Goal: Task Accomplishment & Management: Complete application form

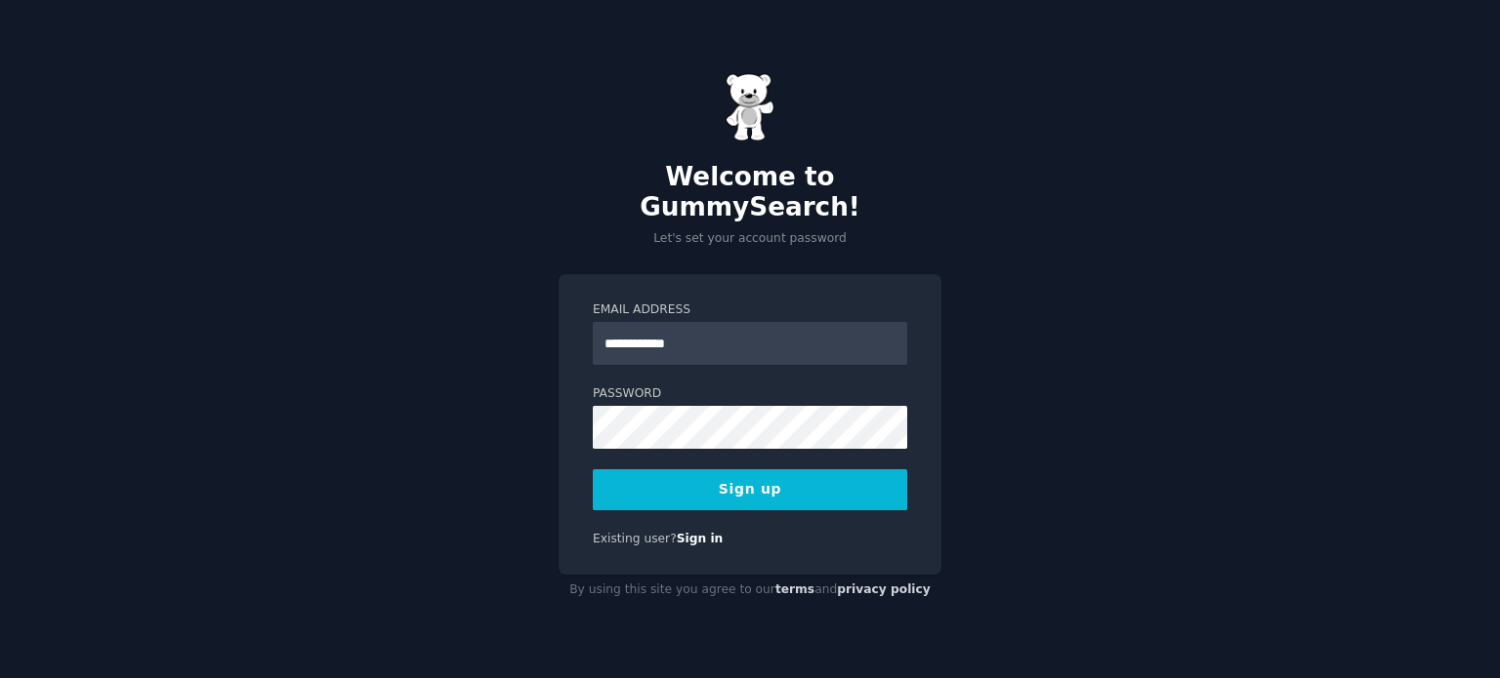
type input "**********"
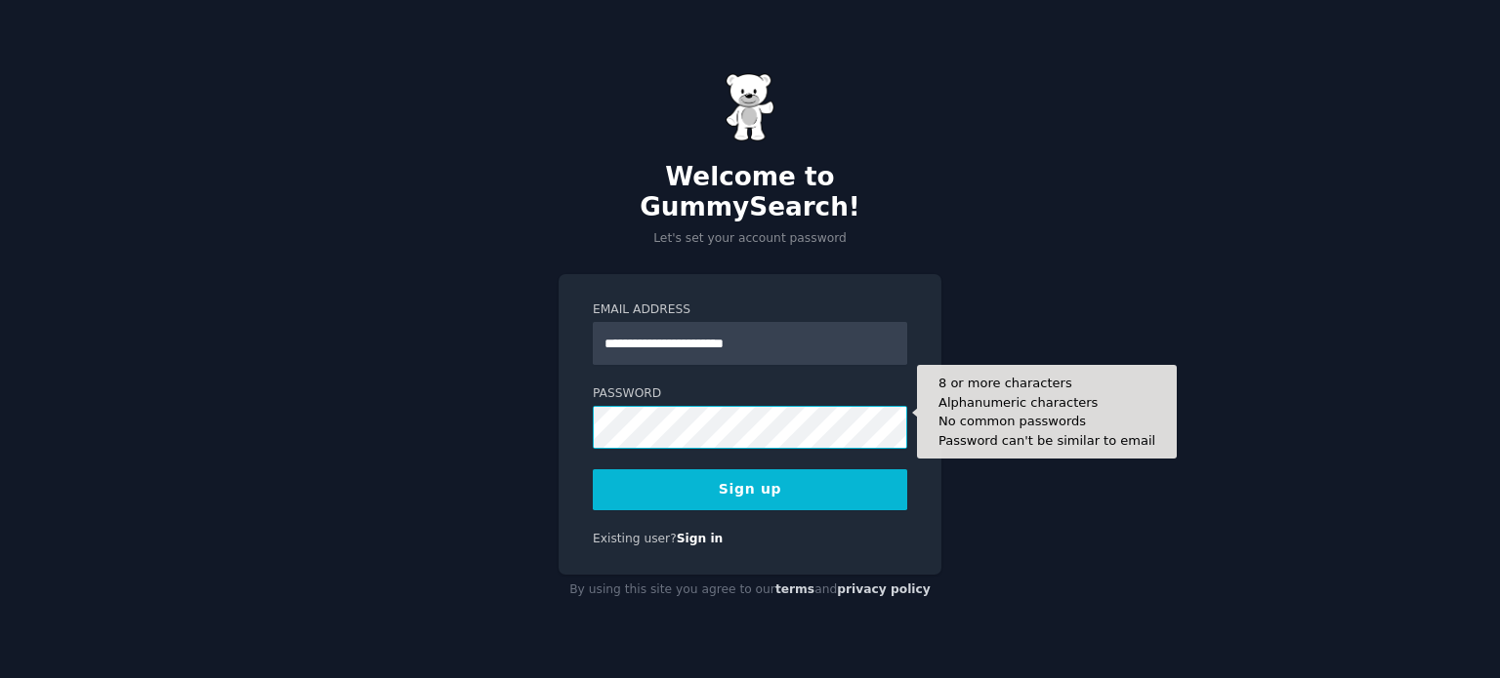
click at [593, 470] on button "Sign up" at bounding box center [750, 490] width 314 height 41
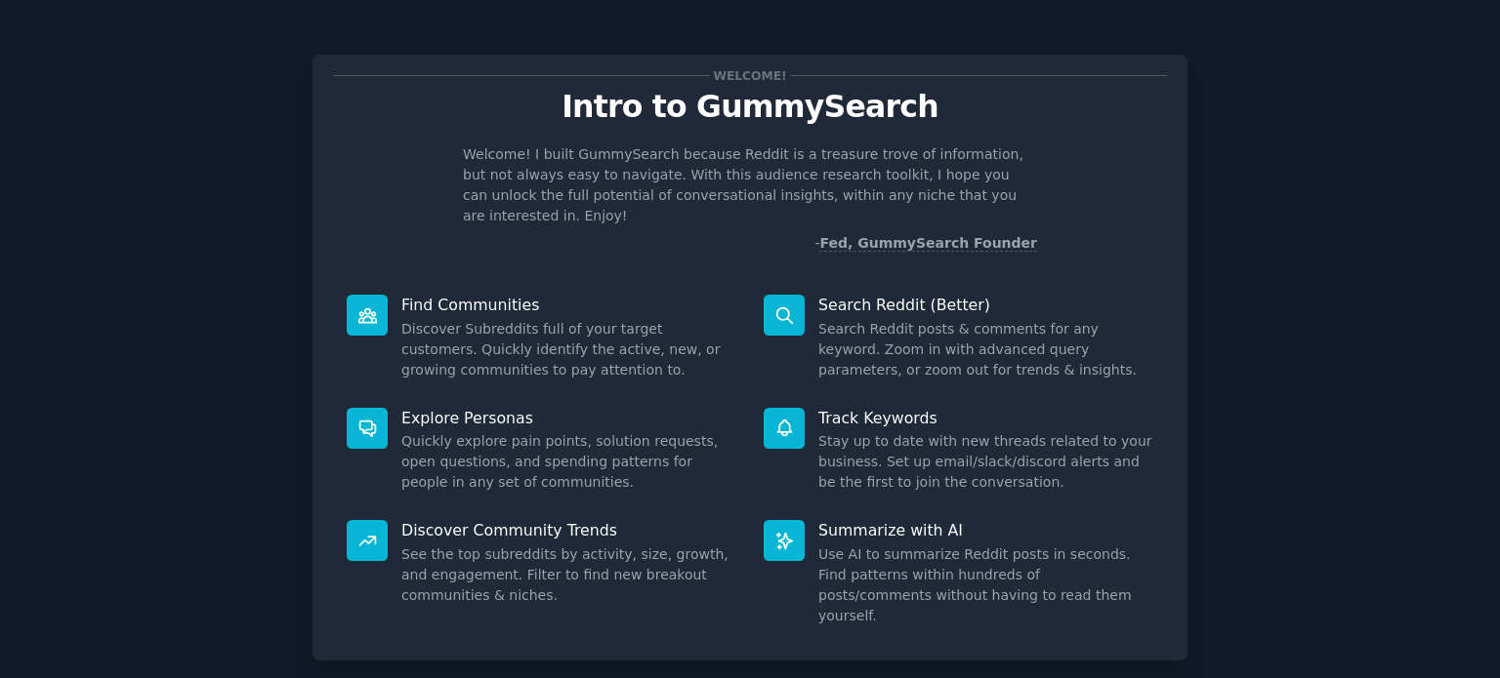
scroll to position [61, 0]
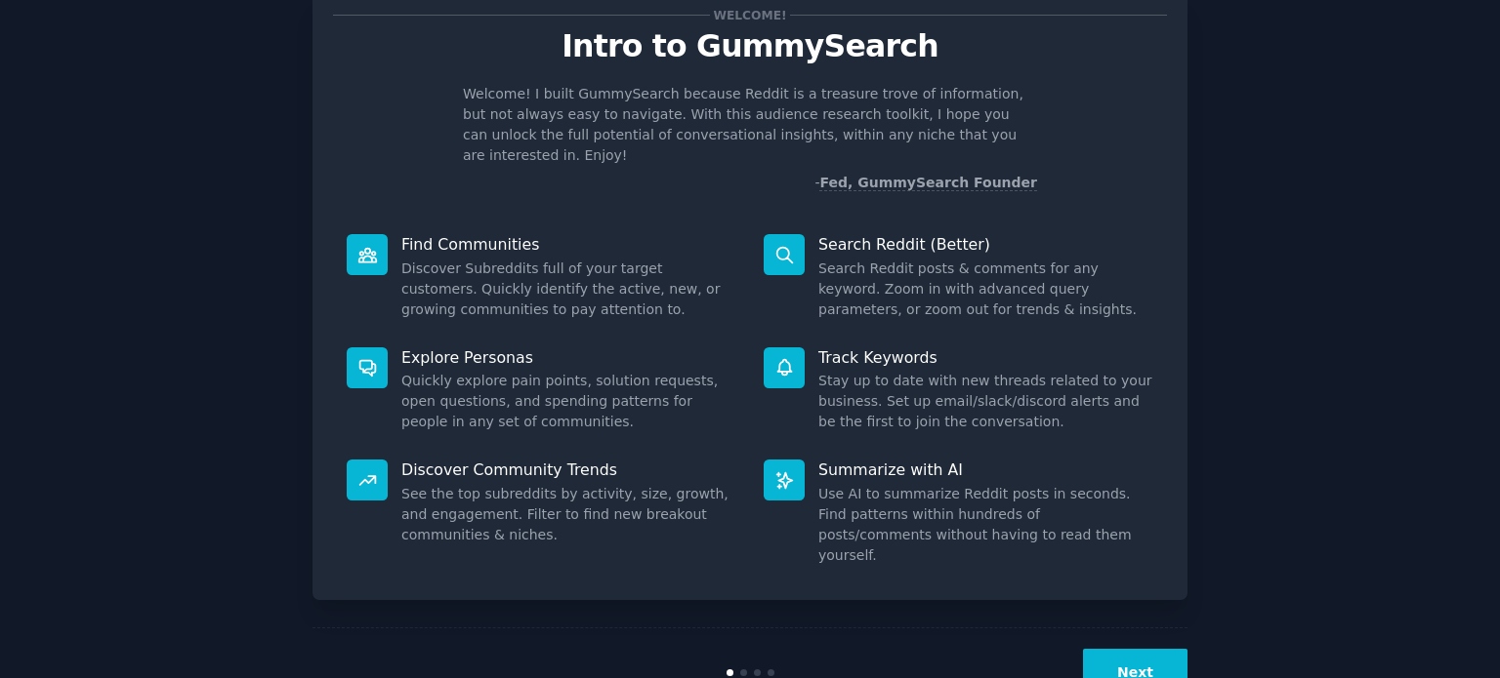
click at [1113, 649] on button "Next" at bounding box center [1135, 673] width 104 height 48
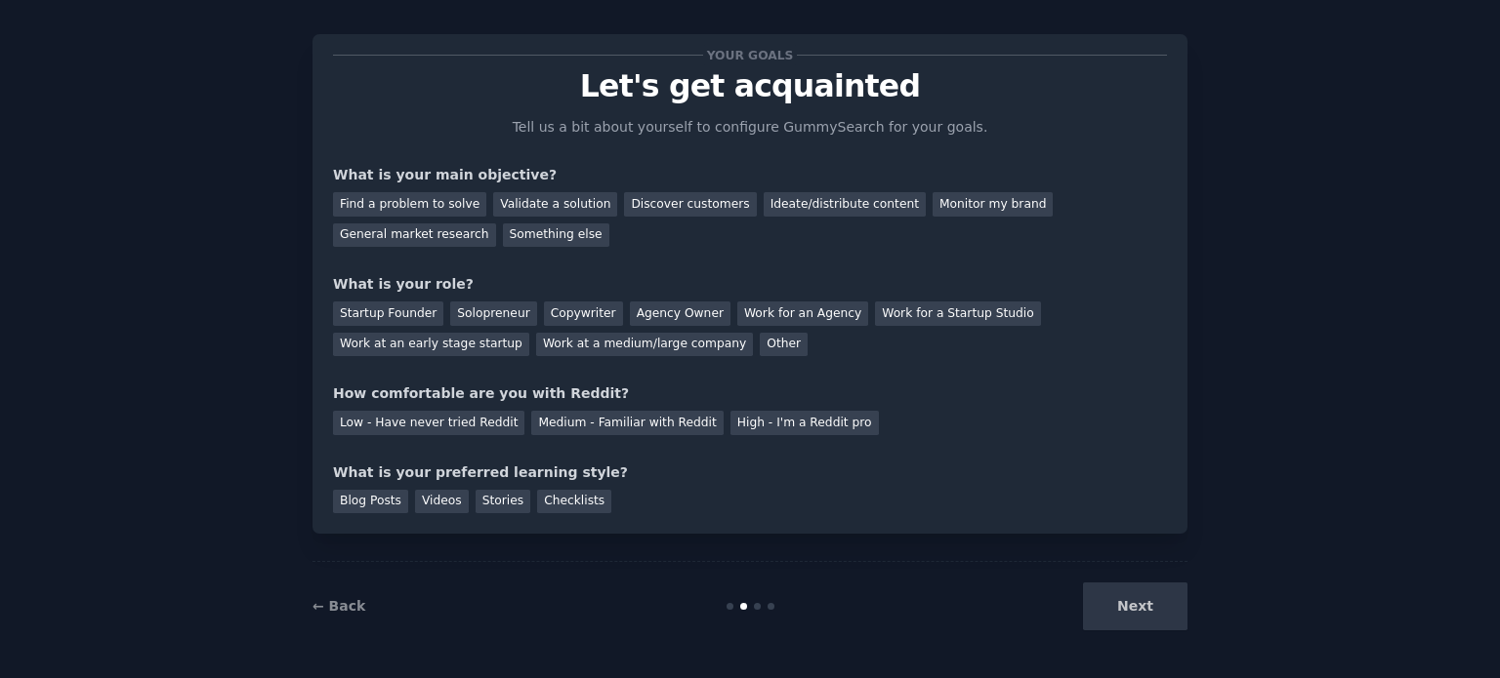
scroll to position [20, 0]
click at [449, 198] on div "Find a problem to solve" at bounding box center [409, 205] width 153 height 24
click at [577, 204] on div "Validate a solution" at bounding box center [555, 205] width 124 height 24
click at [455, 204] on div "Find a problem to solve" at bounding box center [409, 205] width 153 height 24
click at [459, 315] on div "Solopreneur" at bounding box center [493, 315] width 86 height 24
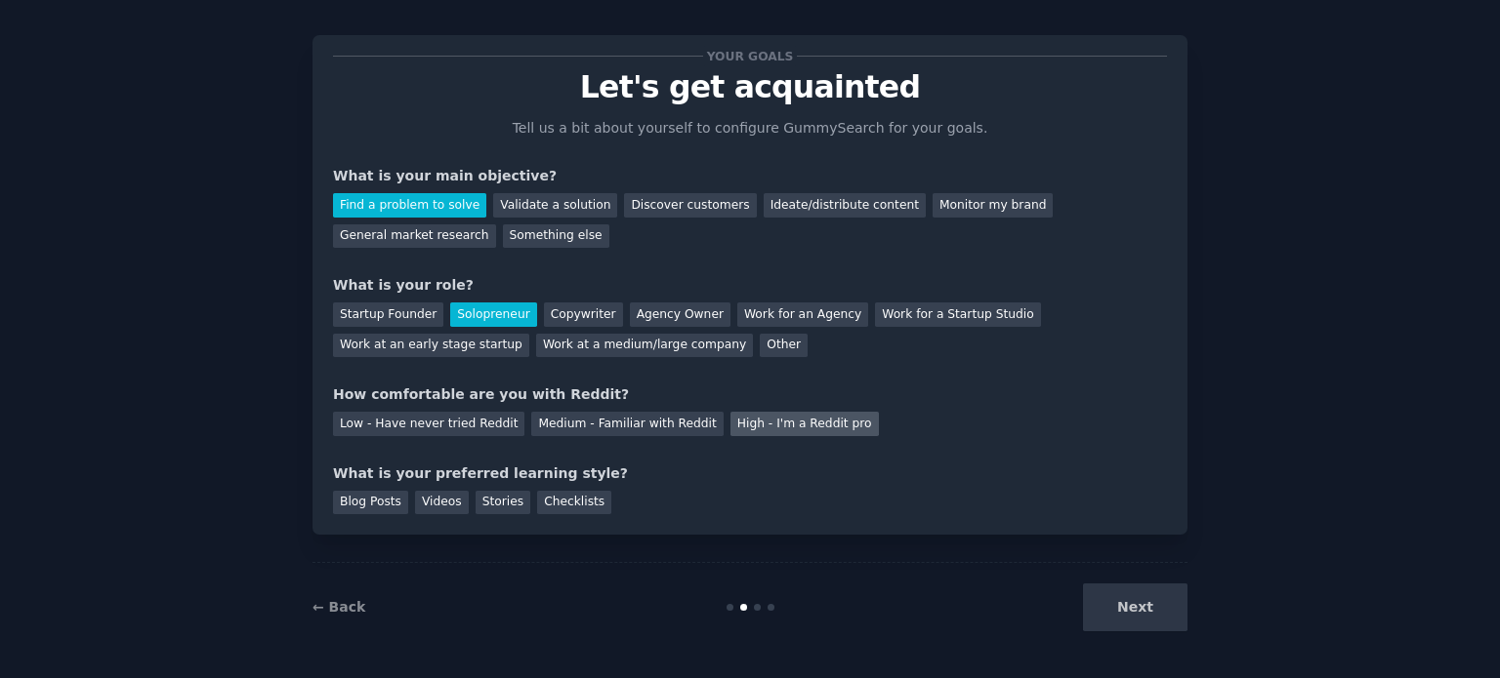
click at [757, 413] on div "High - I'm a Reddit pro" at bounding box center [804, 424] width 148 height 24
click at [373, 499] on div "Blog Posts" at bounding box center [370, 503] width 75 height 24
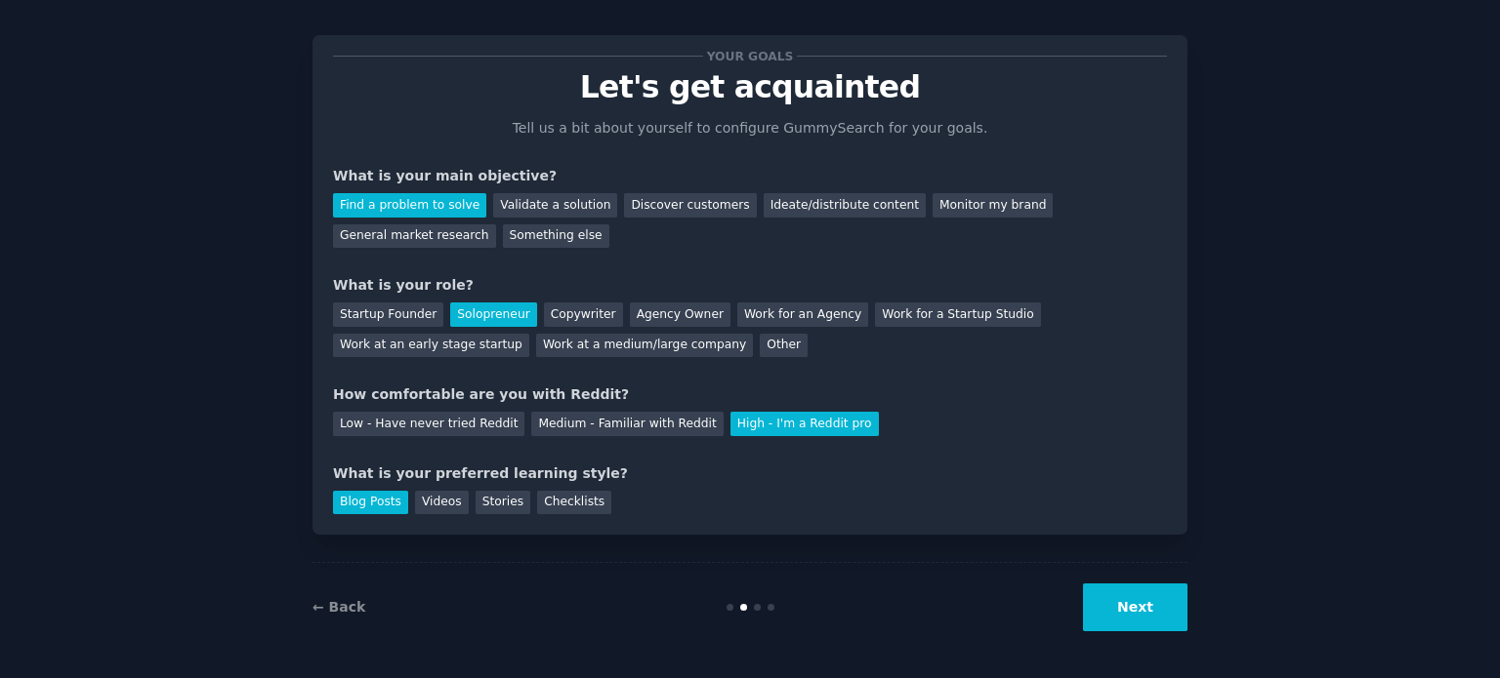
click at [1141, 605] on button "Next" at bounding box center [1135, 608] width 104 height 48
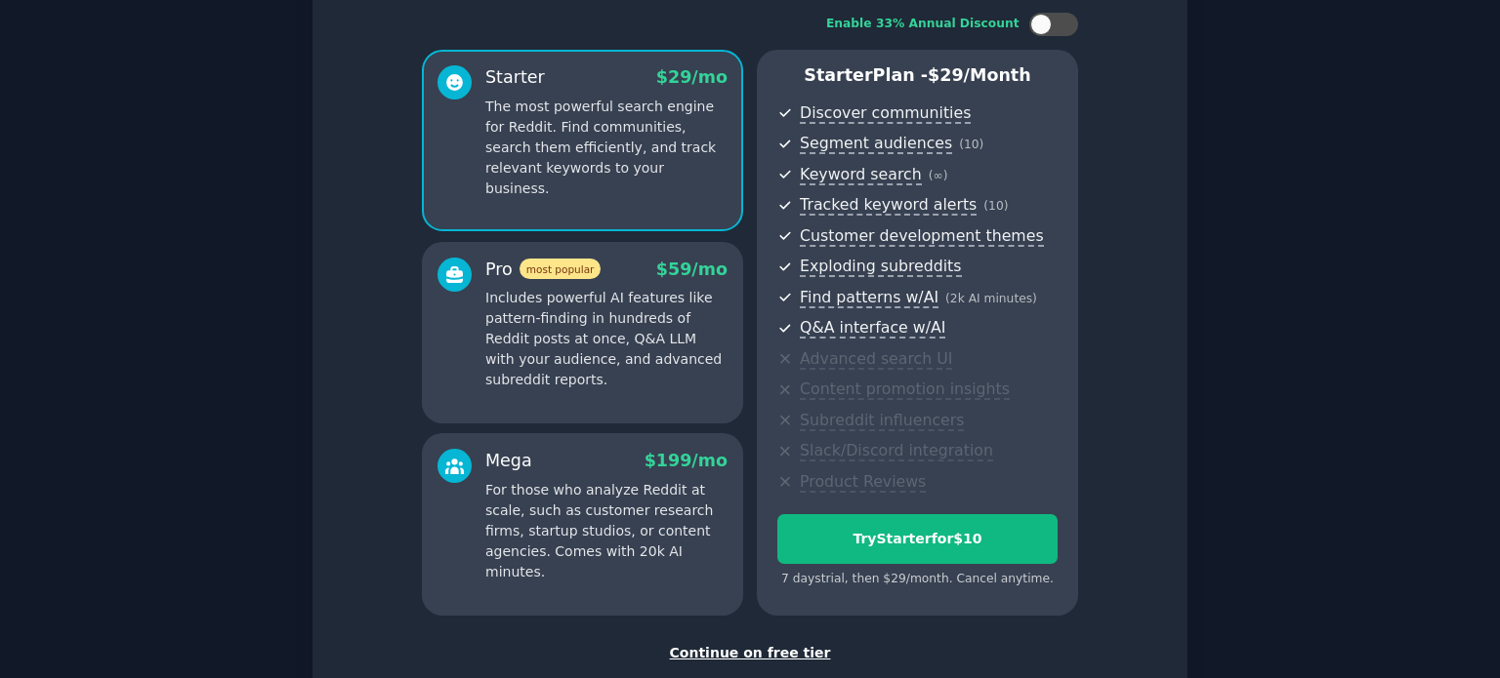
scroll to position [246, 0]
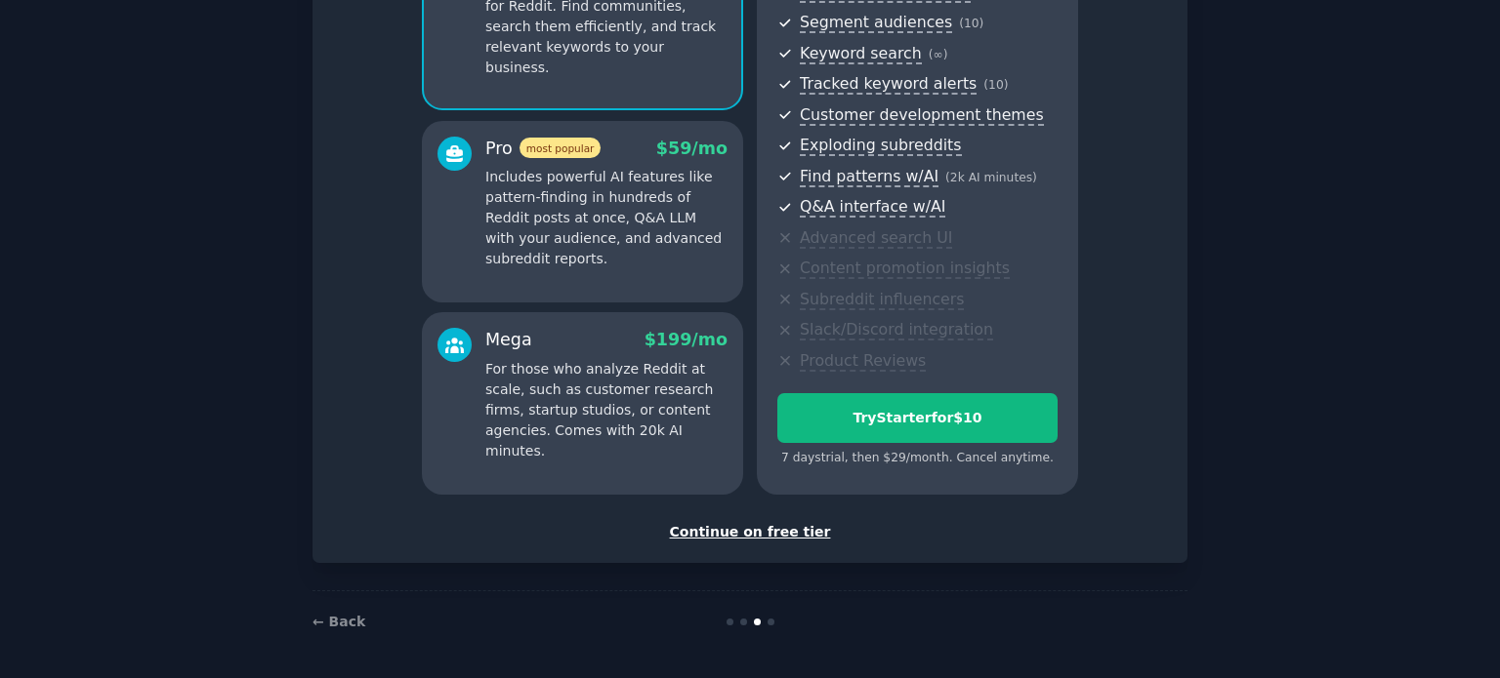
click at [718, 532] on div "Continue on free tier" at bounding box center [750, 532] width 834 height 21
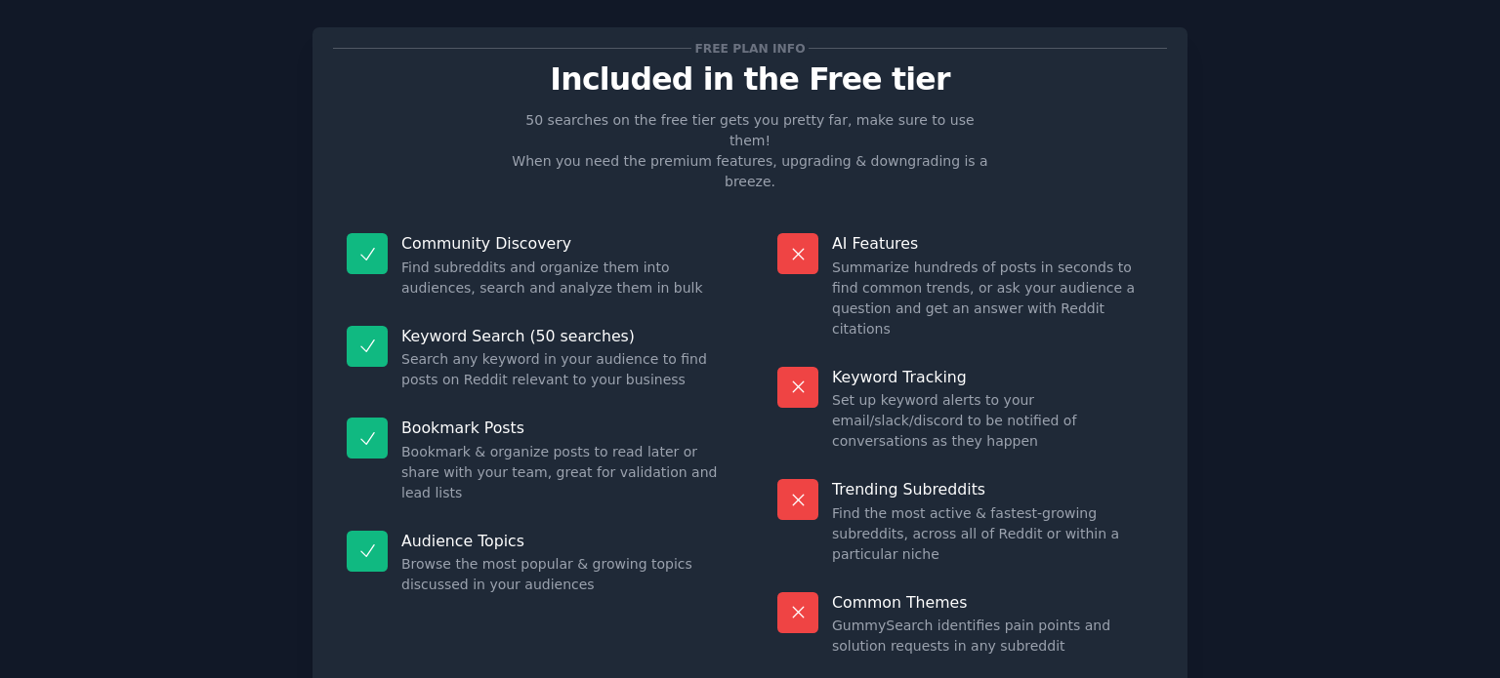
scroll to position [56, 0]
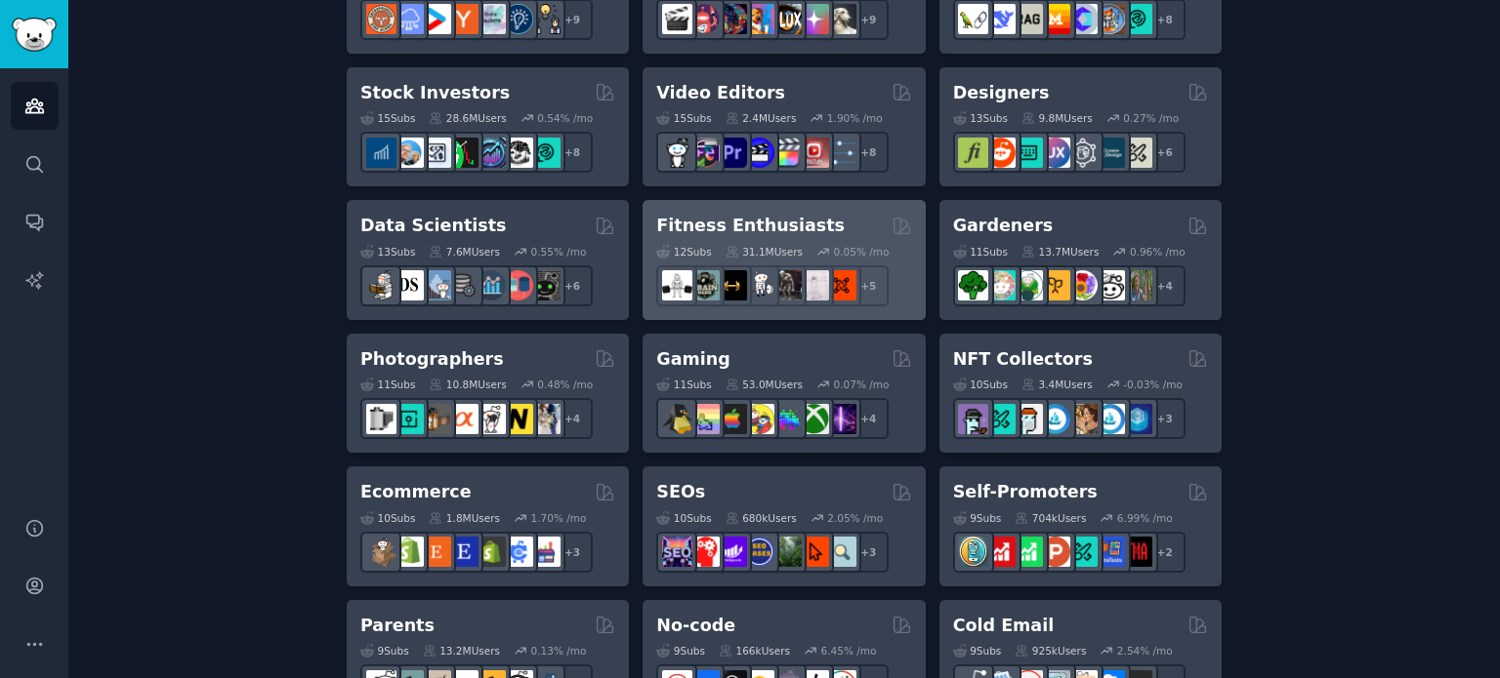
scroll to position [709, 0]
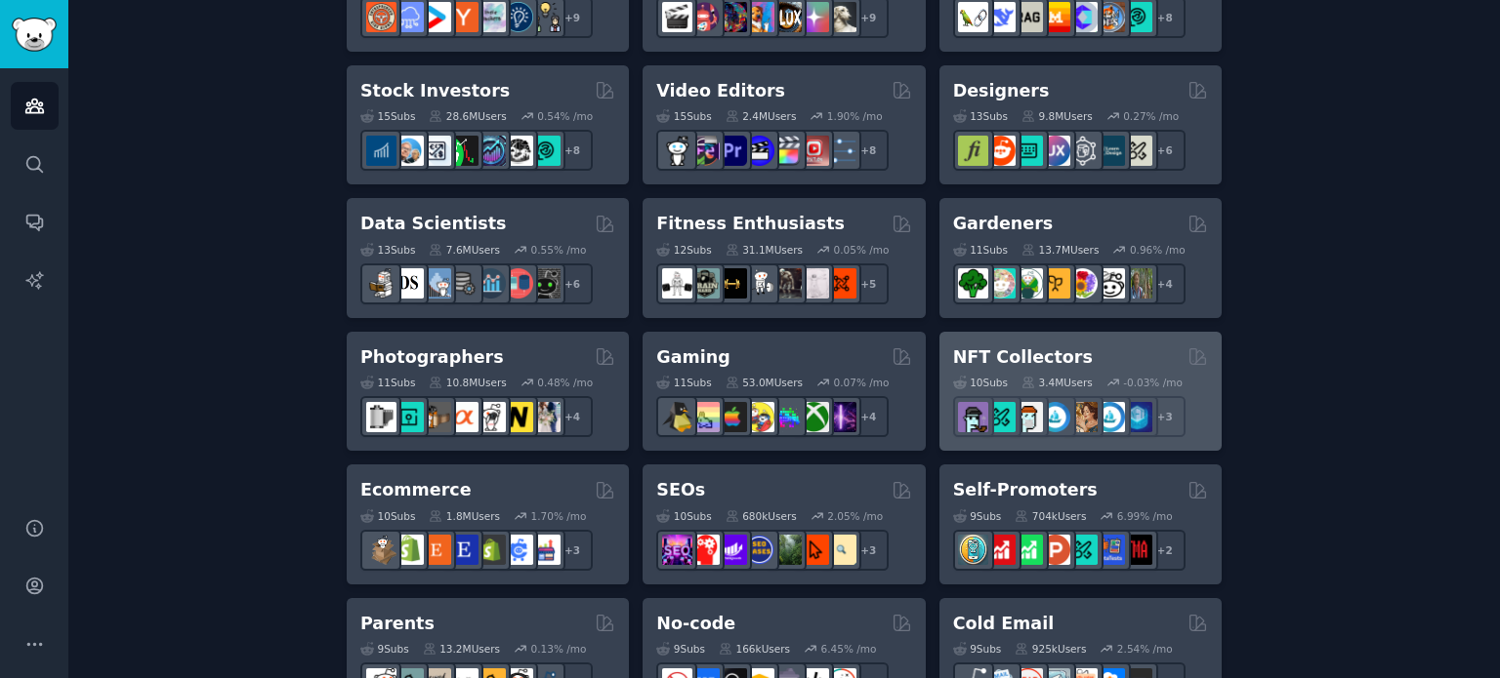
drag, startPoint x: 1001, startPoint y: 366, endPoint x: 978, endPoint y: 359, distance: 23.5
click at [978, 359] on h2 "NFT Collectors" at bounding box center [1023, 358] width 140 height 24
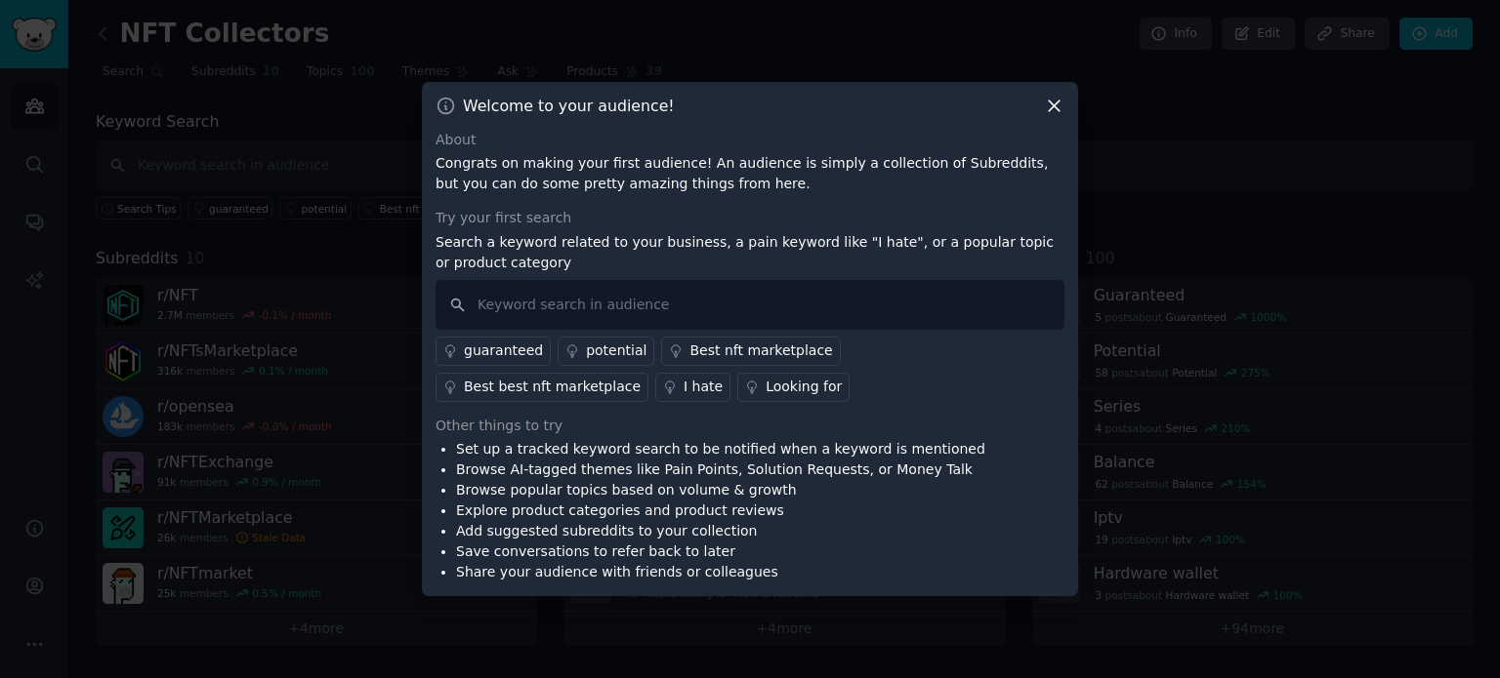
click at [1051, 108] on icon at bounding box center [1053, 106] width 11 height 11
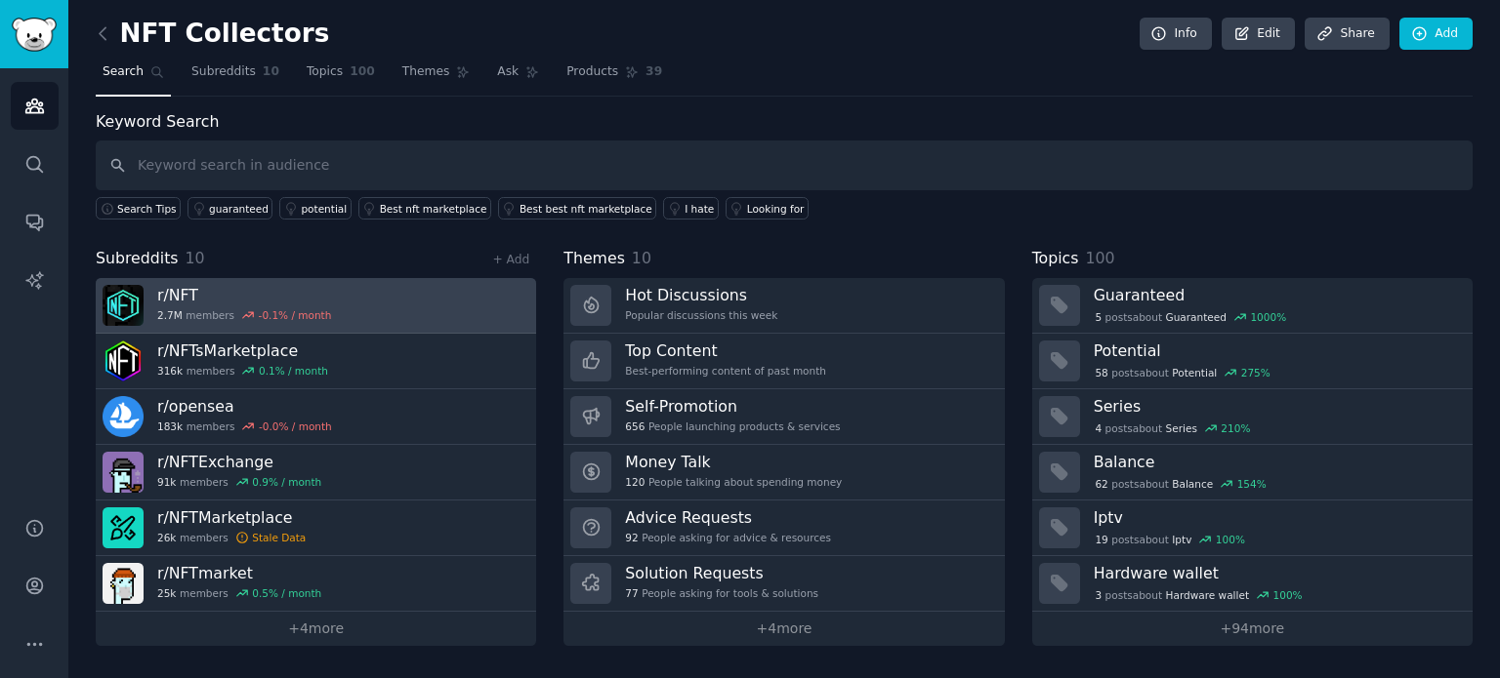
click at [353, 289] on link "r/ NFT 2.7M members -0.1 % / month" at bounding box center [316, 306] width 440 height 56
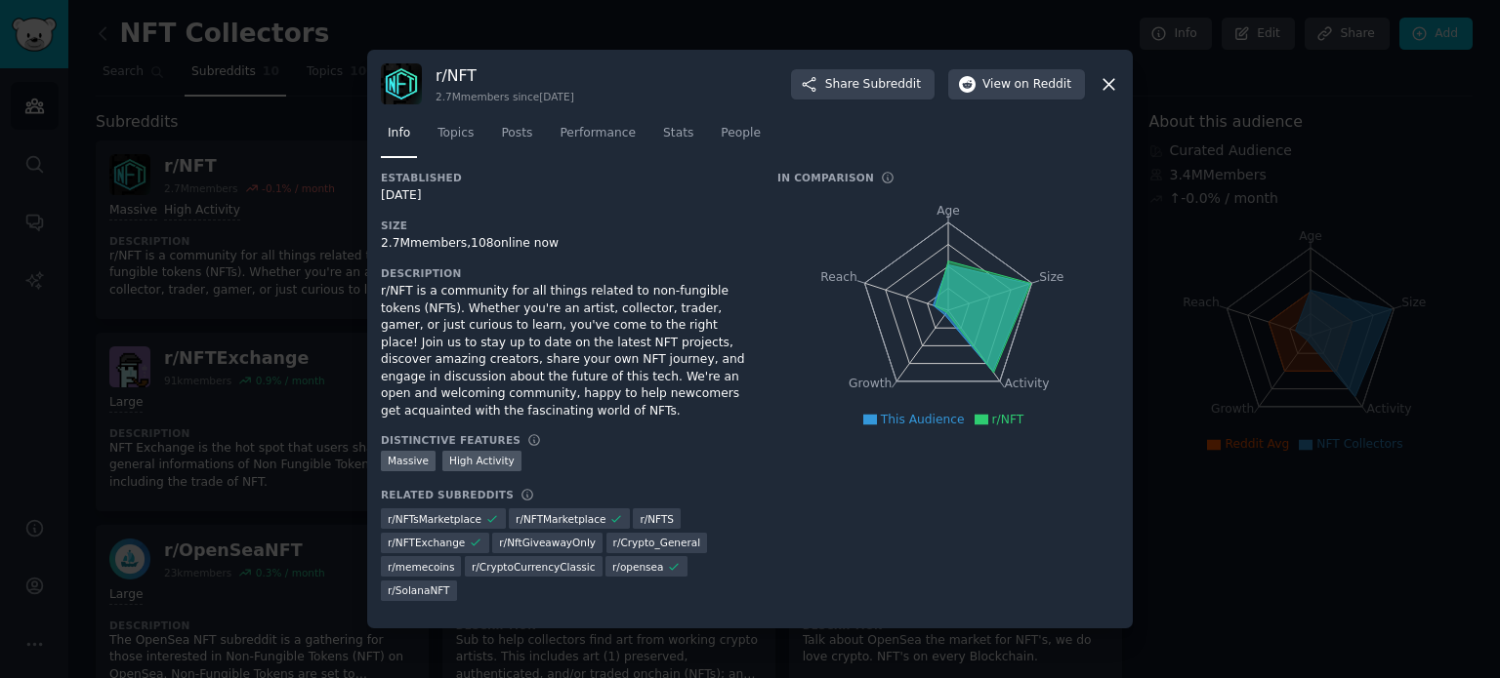
click at [1118, 95] on icon at bounding box center [1108, 84] width 21 height 21
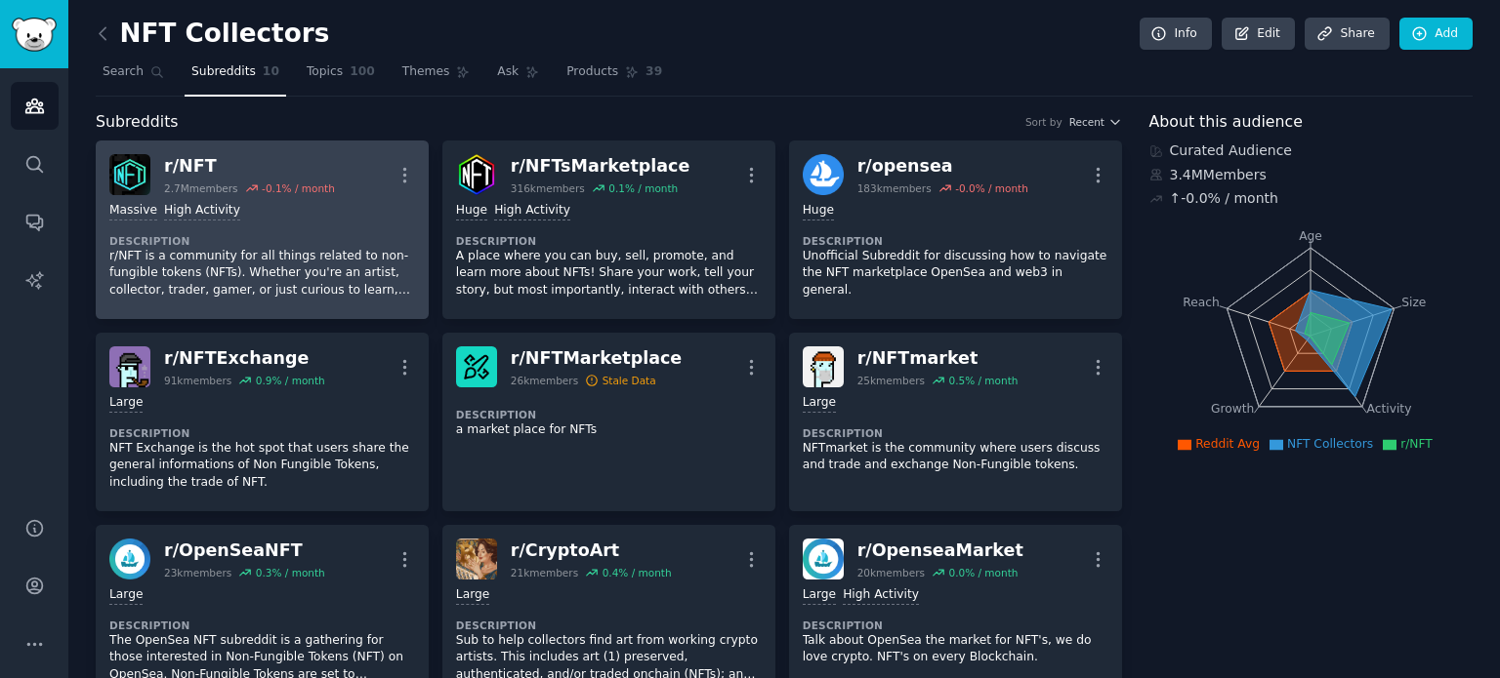
click at [344, 237] on dt "Description" at bounding box center [262, 241] width 306 height 14
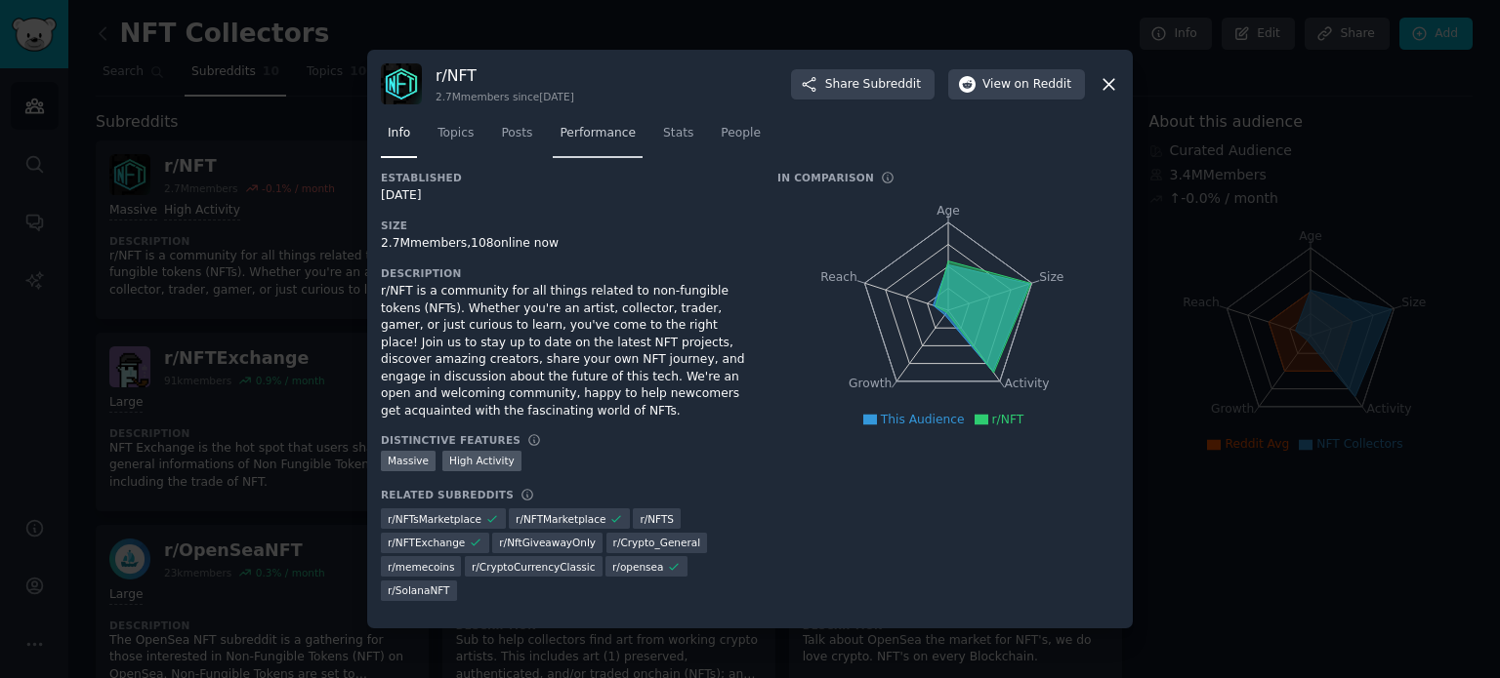
click at [557, 158] on link "Performance" at bounding box center [598, 138] width 90 height 40
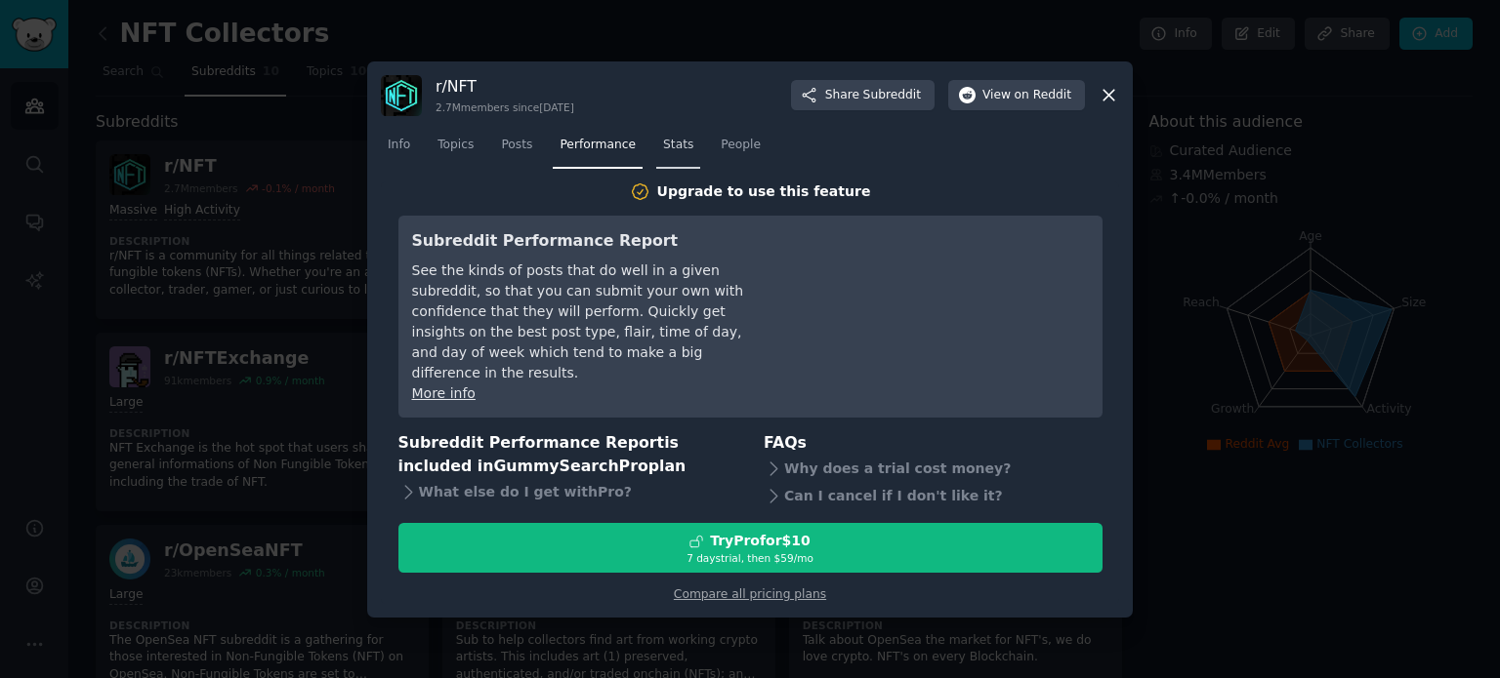
click at [656, 155] on link "Stats" at bounding box center [678, 150] width 44 height 40
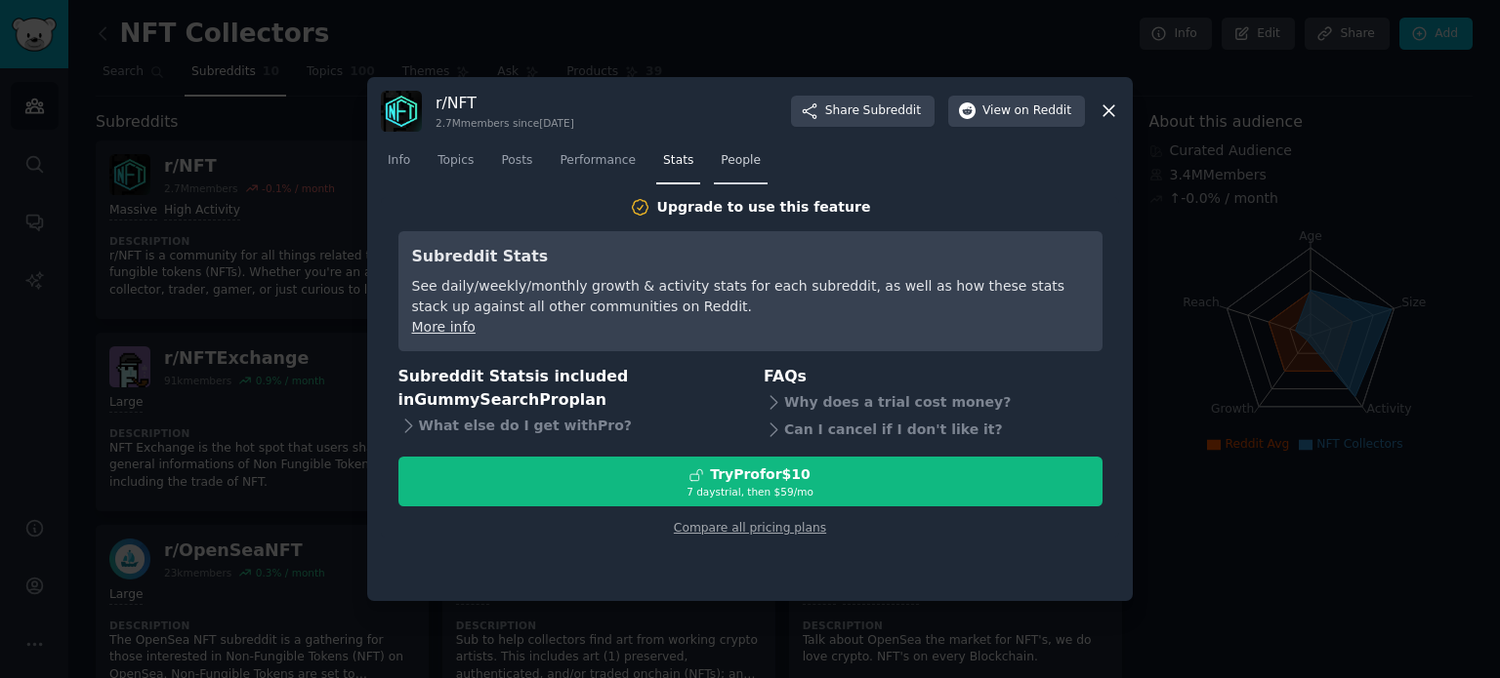
click at [724, 172] on link "People" at bounding box center [741, 165] width 54 height 40
click at [509, 152] on span "Posts" at bounding box center [516, 161] width 31 height 18
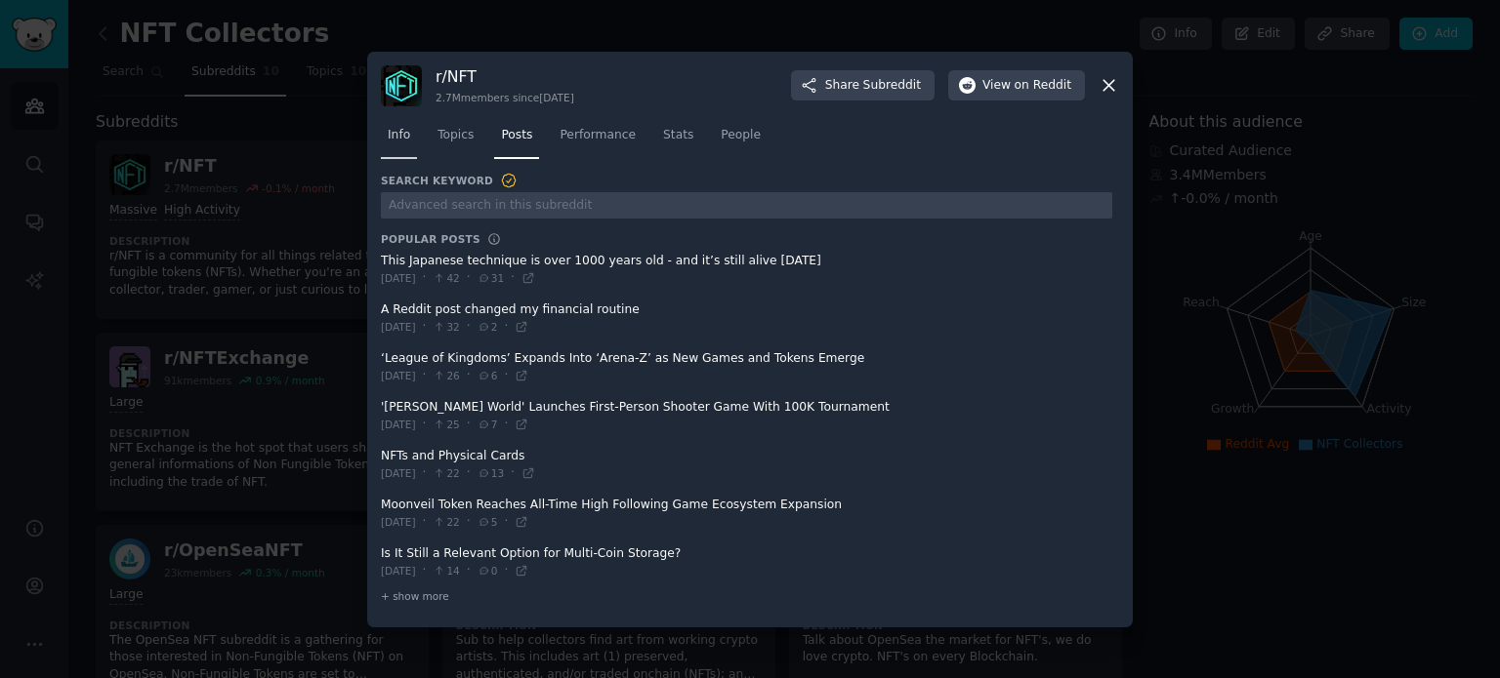
click at [403, 138] on span "Info" at bounding box center [399, 136] width 22 height 18
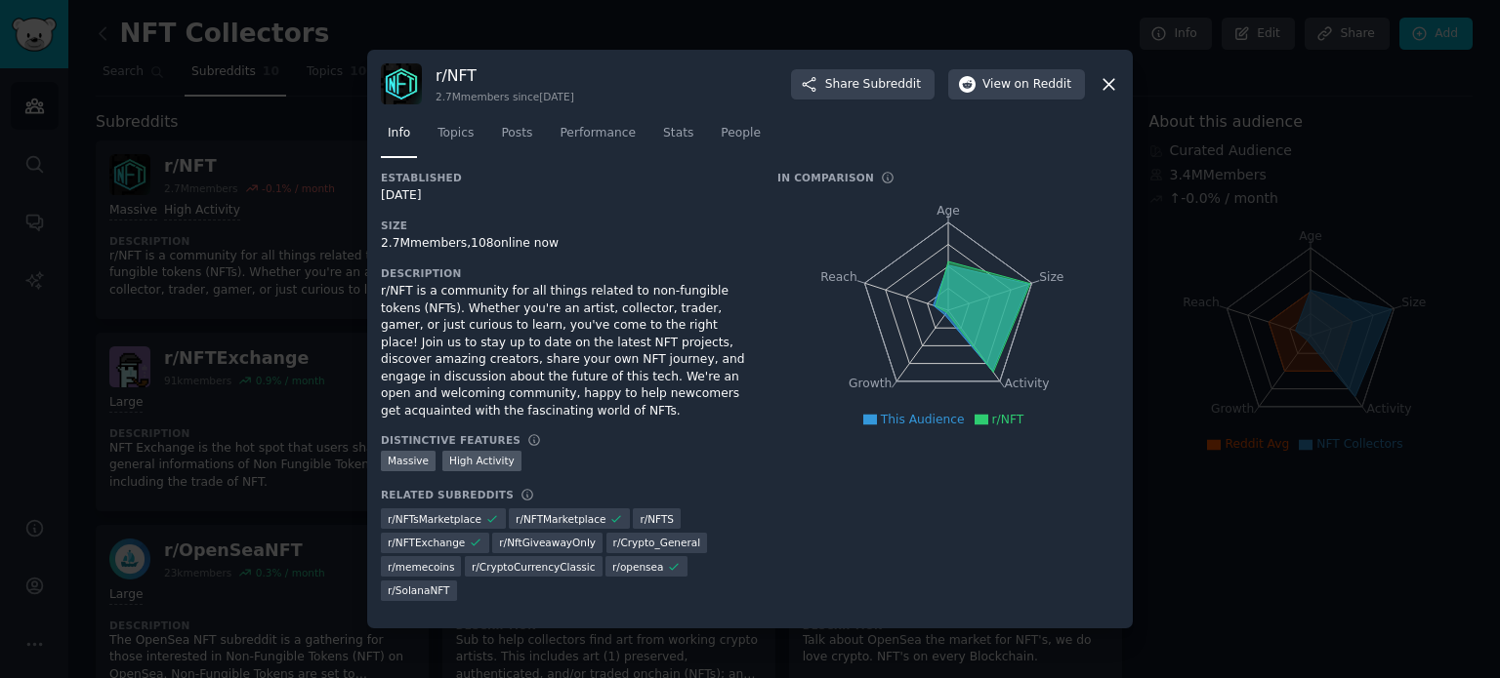
click at [264, 98] on div at bounding box center [750, 339] width 1500 height 678
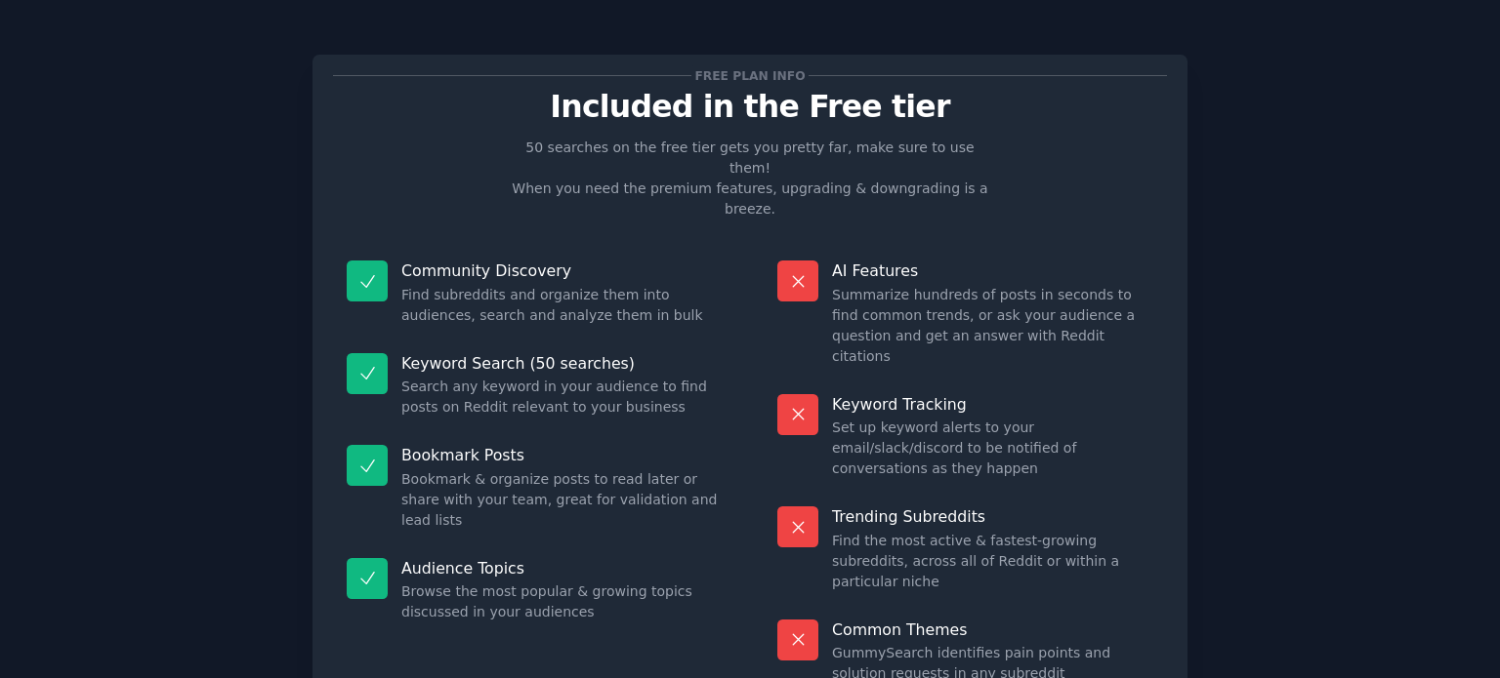
scroll to position [81, 0]
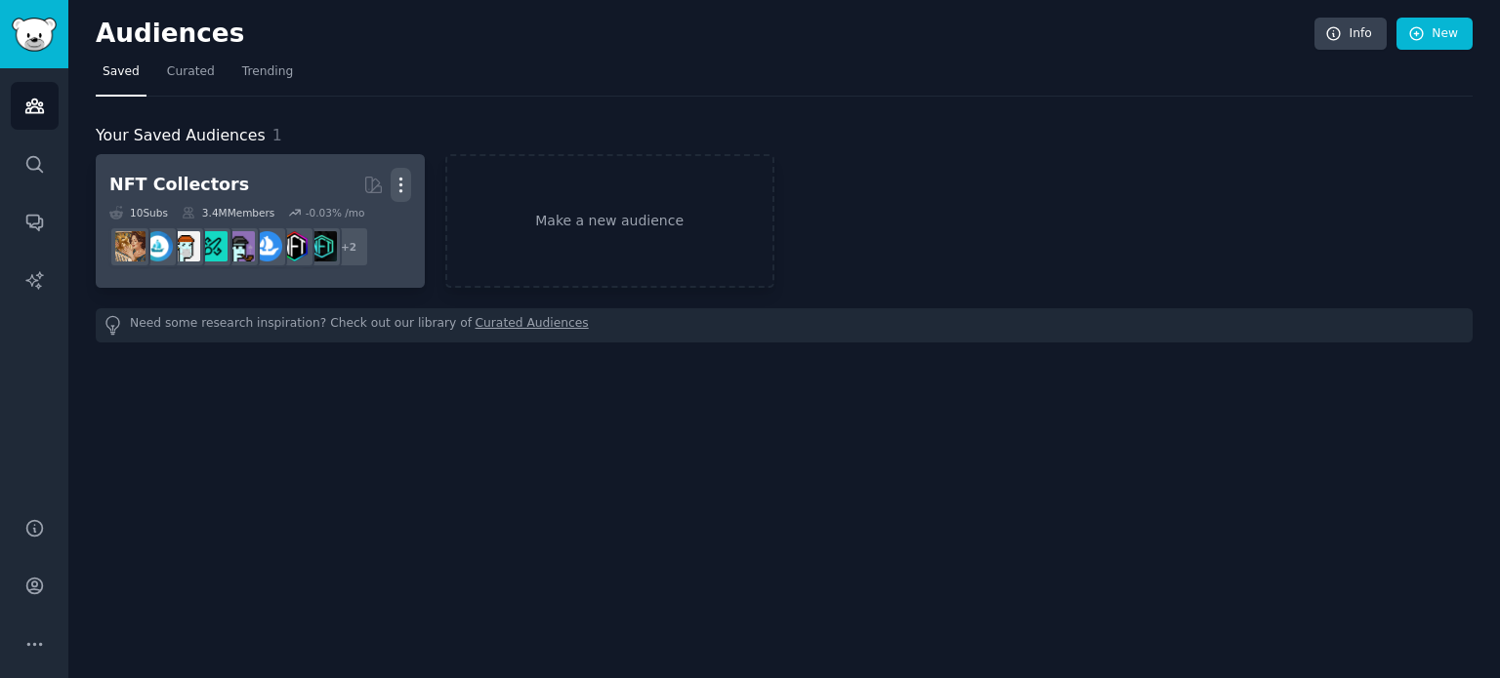
click at [407, 183] on icon "button" at bounding box center [400, 185] width 21 height 21
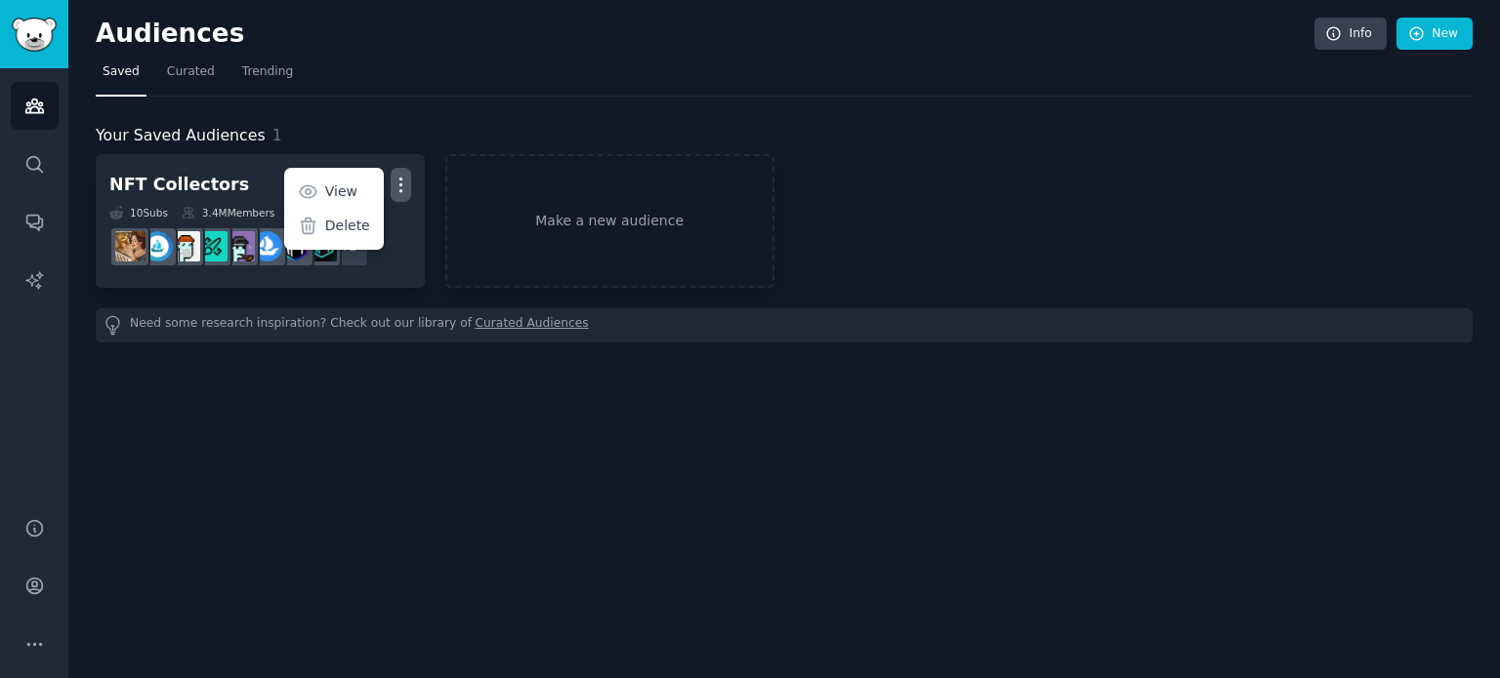
click at [359, 220] on p "Delete" at bounding box center [347, 226] width 45 height 21
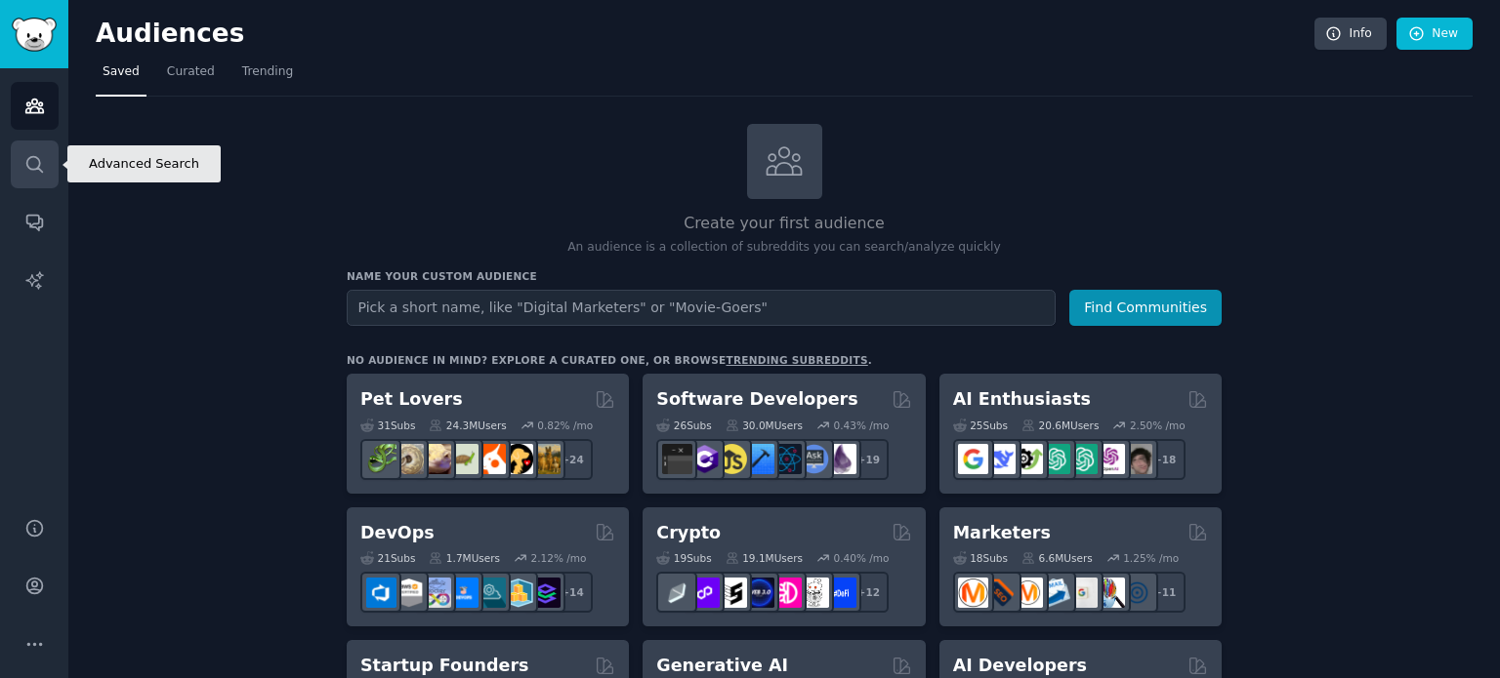
click at [43, 154] on icon "Sidebar" at bounding box center [34, 164] width 21 height 21
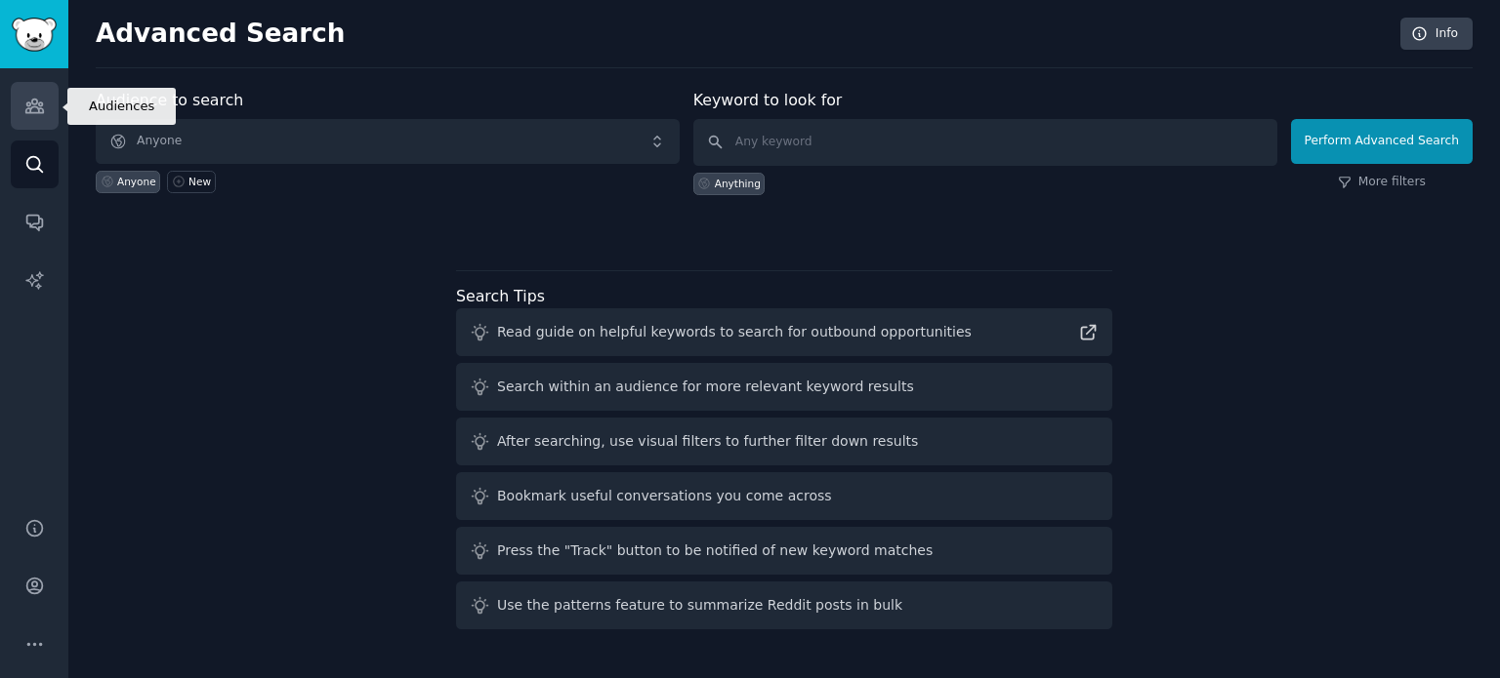
click at [44, 112] on link "Audiences" at bounding box center [35, 106] width 48 height 48
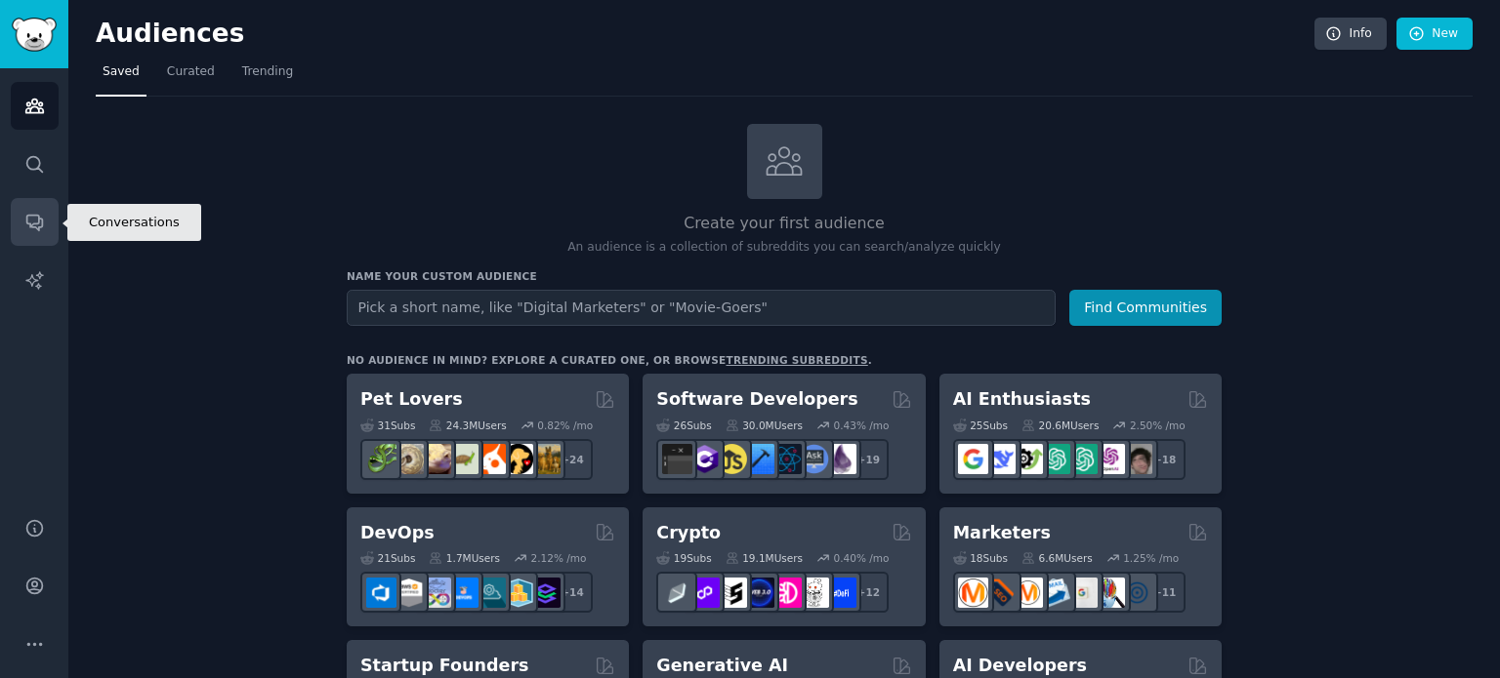
click at [32, 226] on icon "Sidebar" at bounding box center [34, 224] width 16 height 16
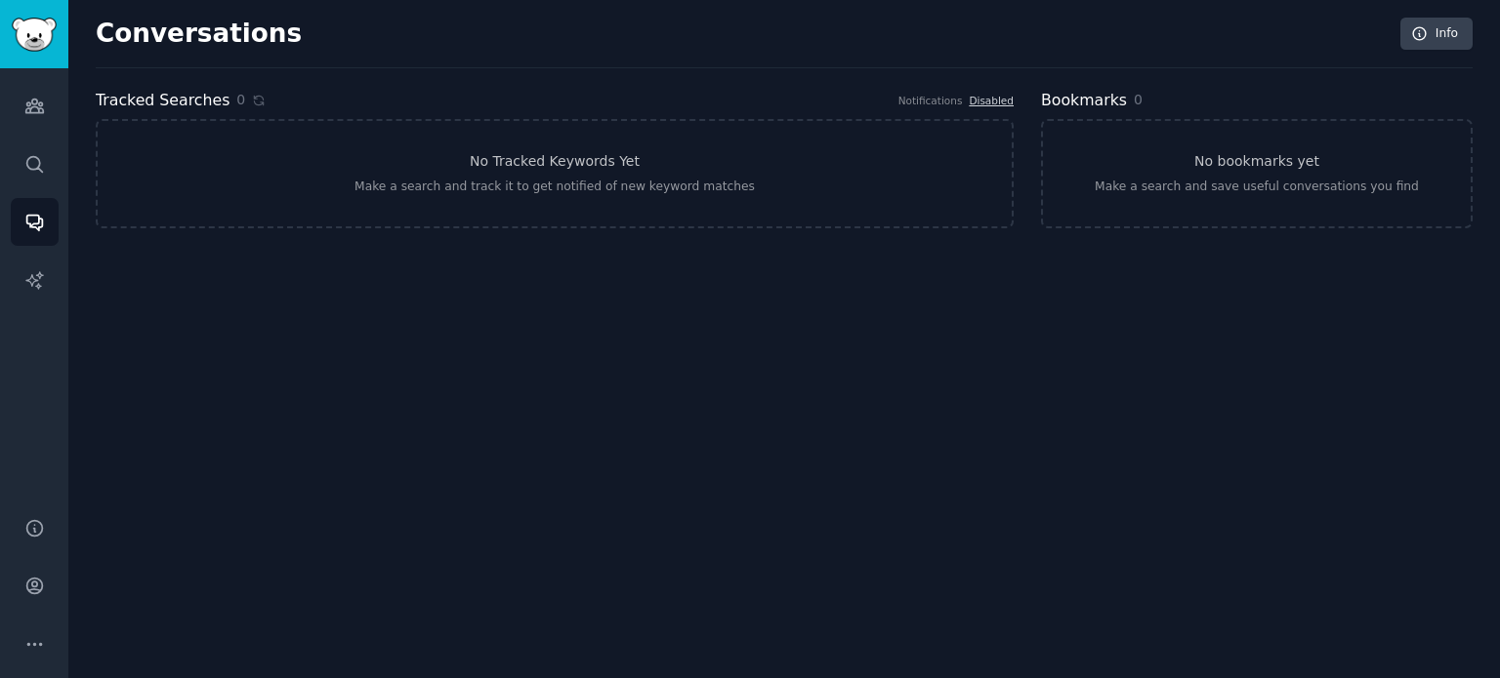
click at [40, 72] on div "Audiences Search Conversations AI Reports" at bounding box center [34, 281] width 68 height 426
click at [51, 94] on link "Audiences" at bounding box center [35, 106] width 48 height 48
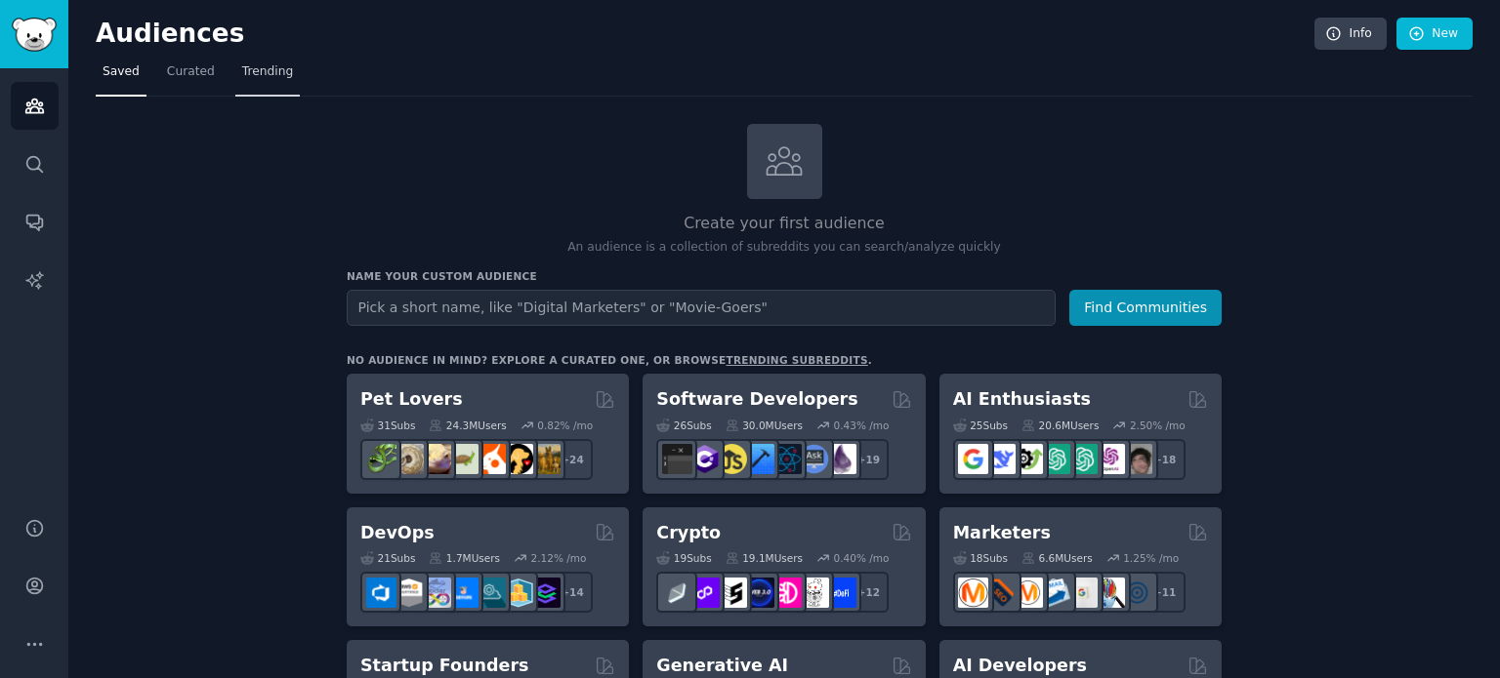
click at [285, 70] on link "Trending" at bounding box center [267, 77] width 64 height 40
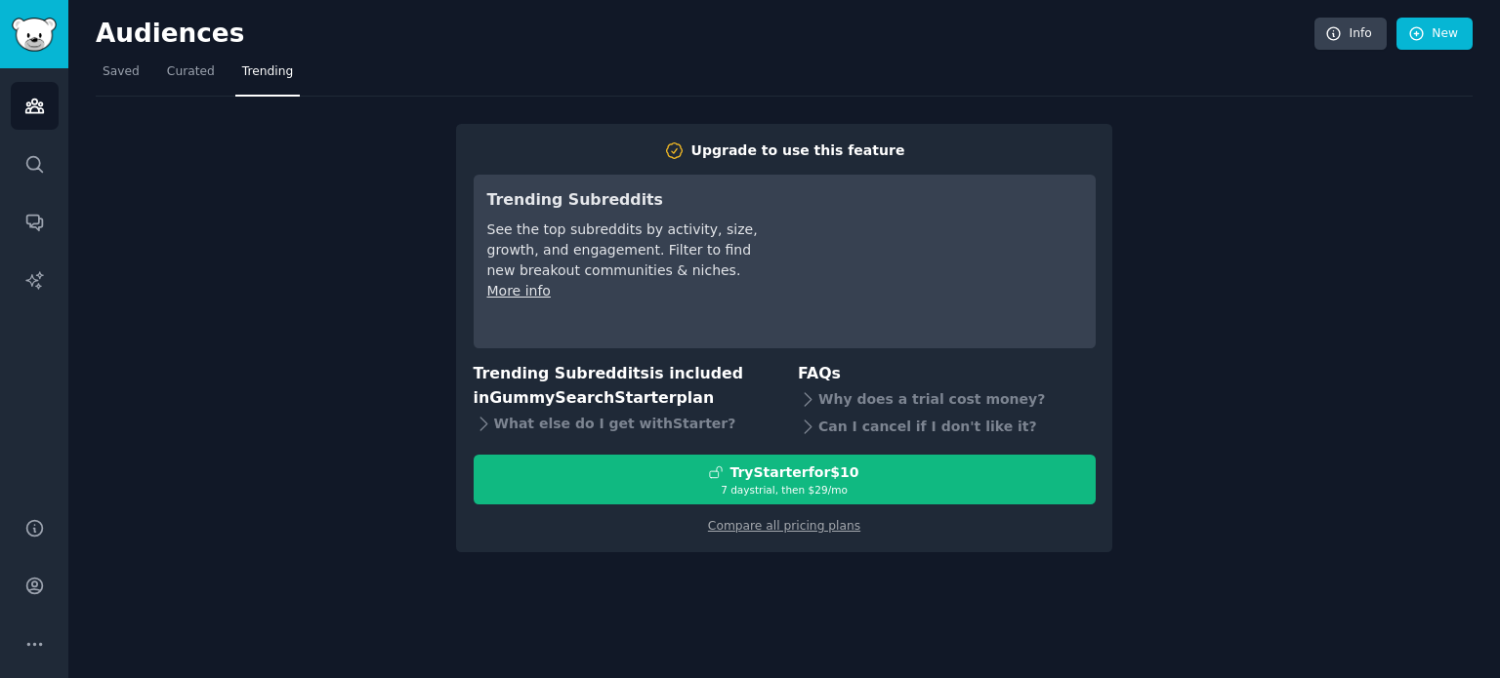
click at [217, 69] on nav "Saved Curated Trending" at bounding box center [784, 77] width 1377 height 40
click at [205, 72] on link "Curated" at bounding box center [191, 77] width 62 height 40
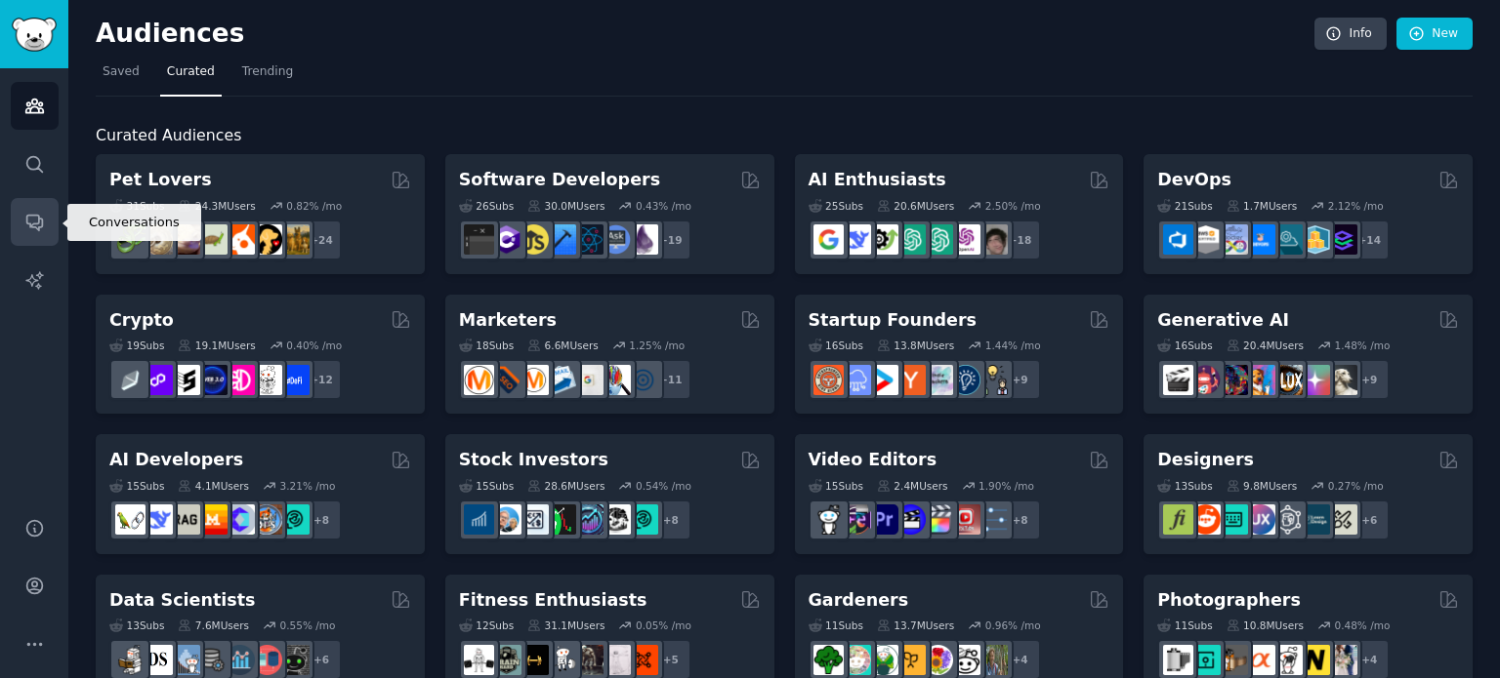
click at [41, 237] on link "Conversations" at bounding box center [35, 222] width 48 height 48
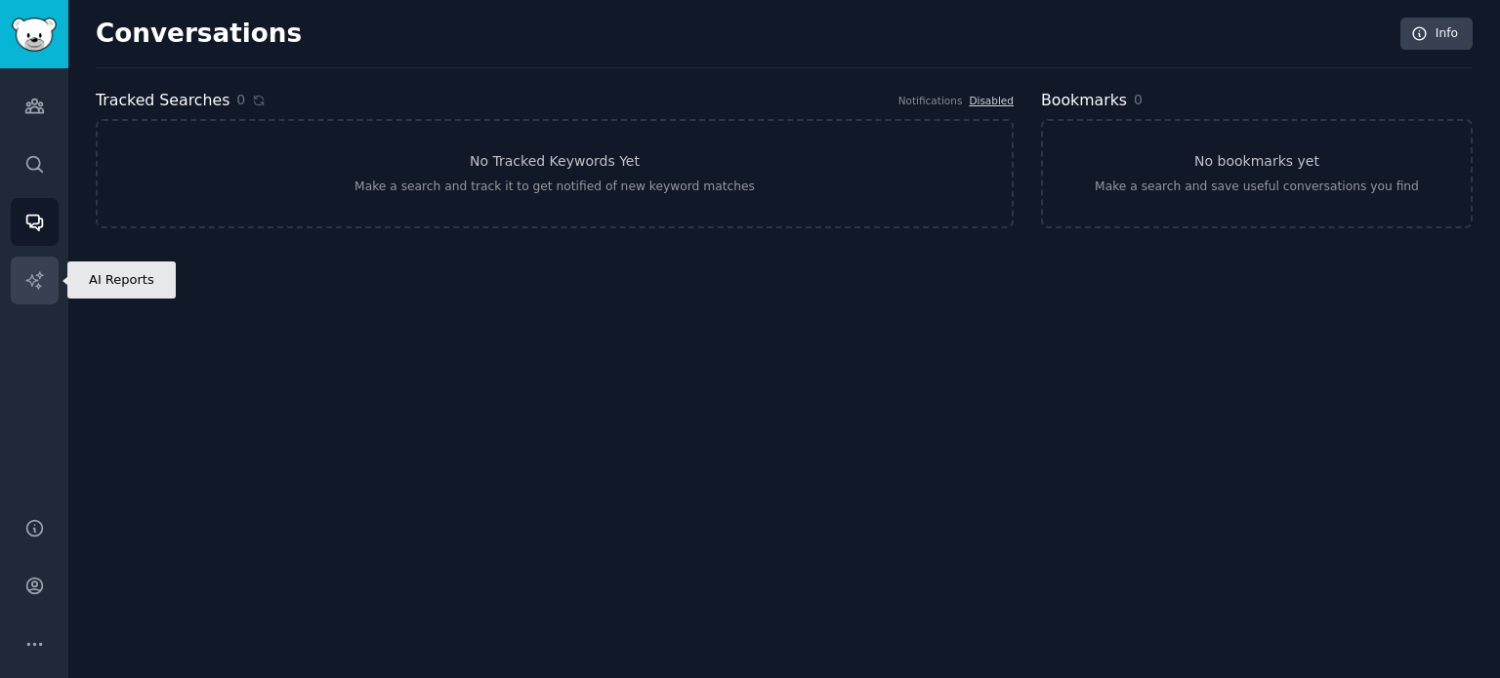
click at [38, 277] on icon "Sidebar" at bounding box center [34, 280] width 21 height 21
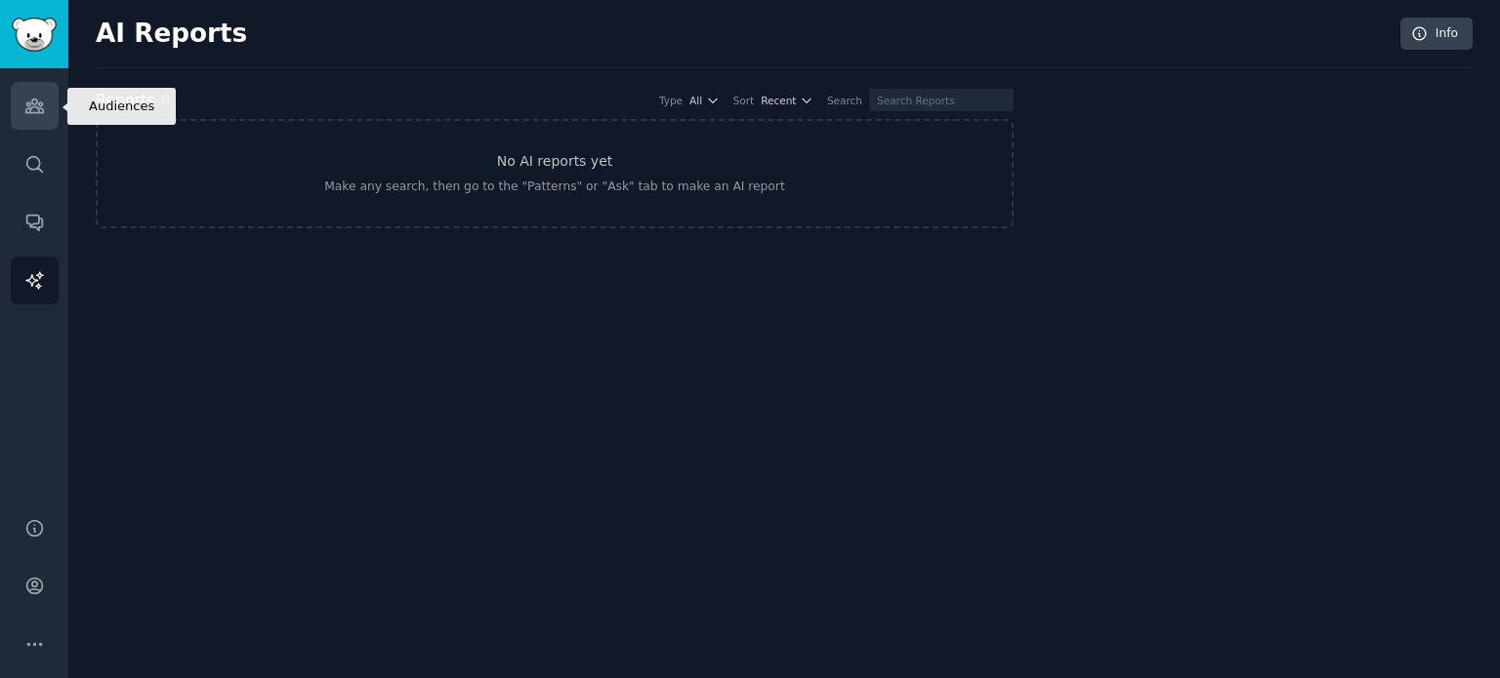
click at [36, 101] on icon "Sidebar" at bounding box center [34, 107] width 18 height 14
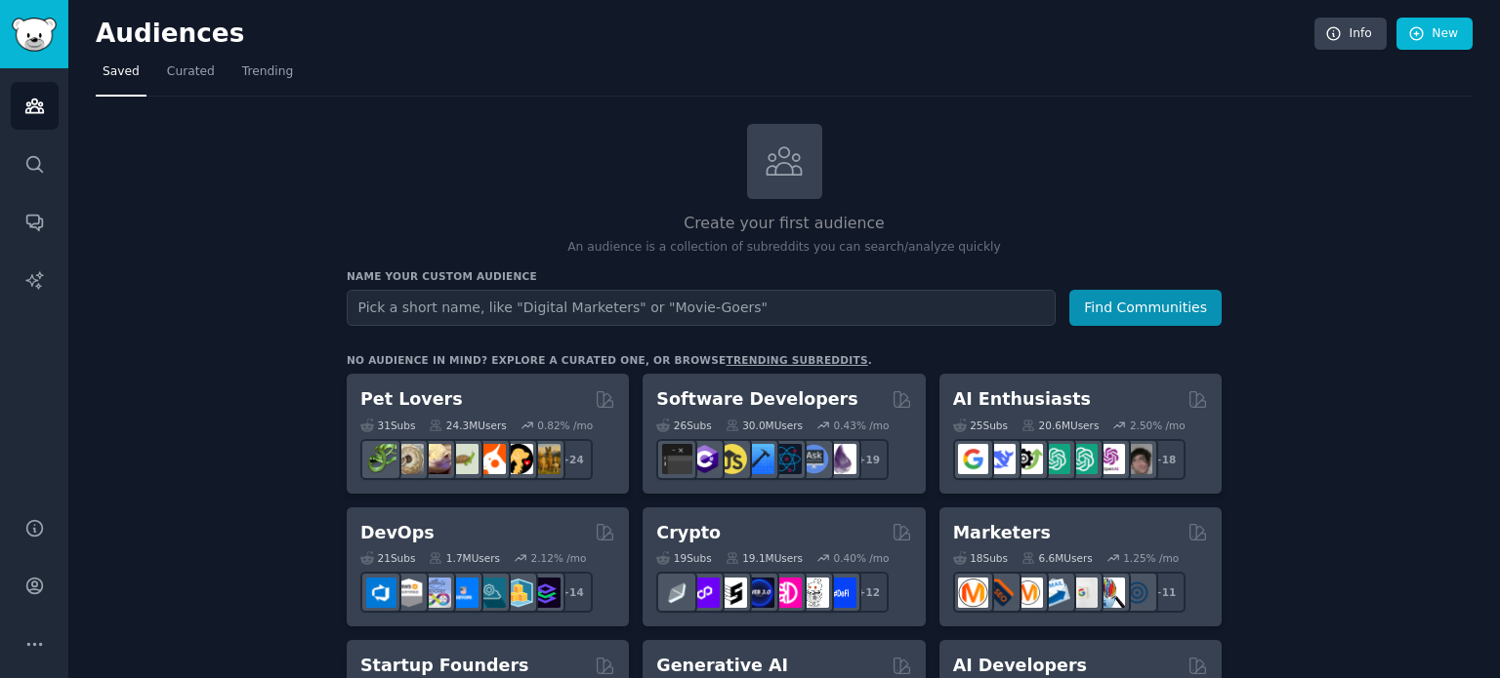
click at [455, 308] on input "text" at bounding box center [701, 308] width 709 height 36
type input "data"
click at [1069, 290] on button "Find Communities" at bounding box center [1145, 308] width 152 height 36
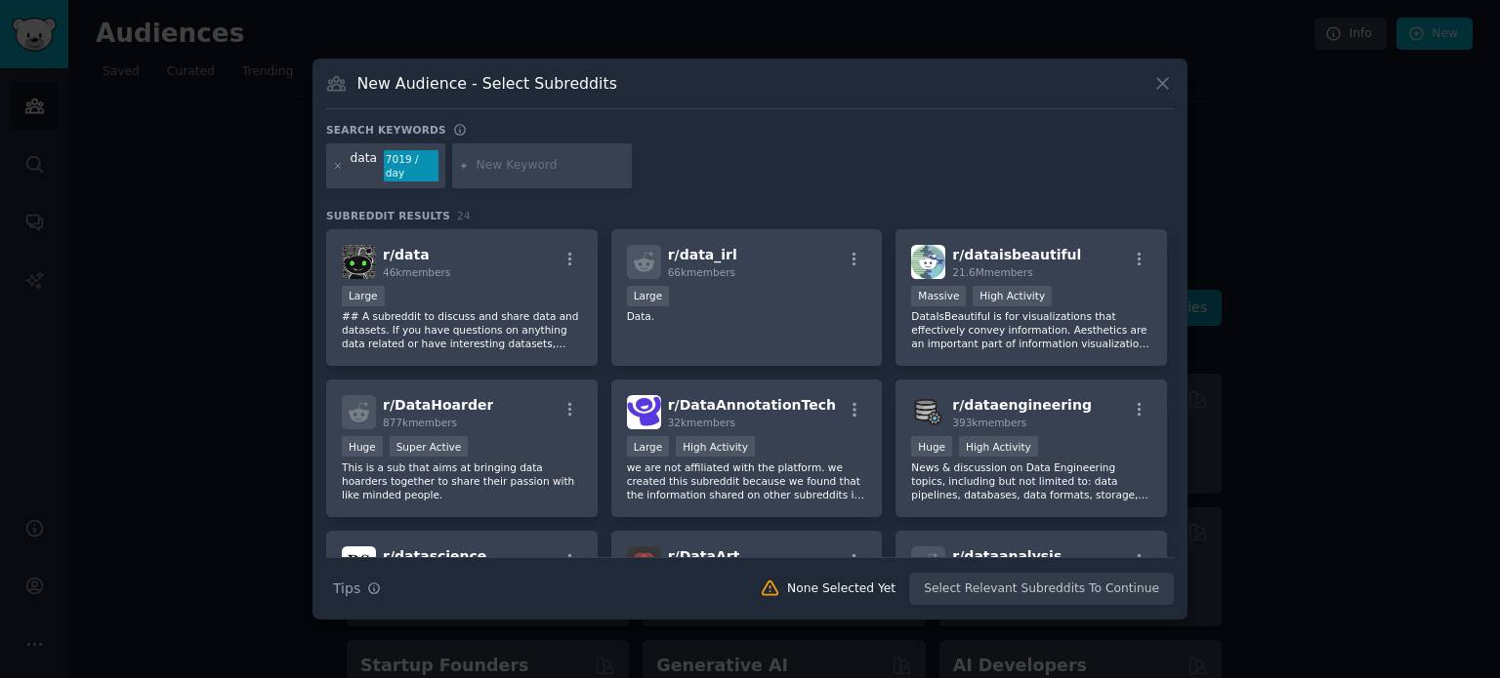
click at [201, 295] on div at bounding box center [750, 339] width 1500 height 678
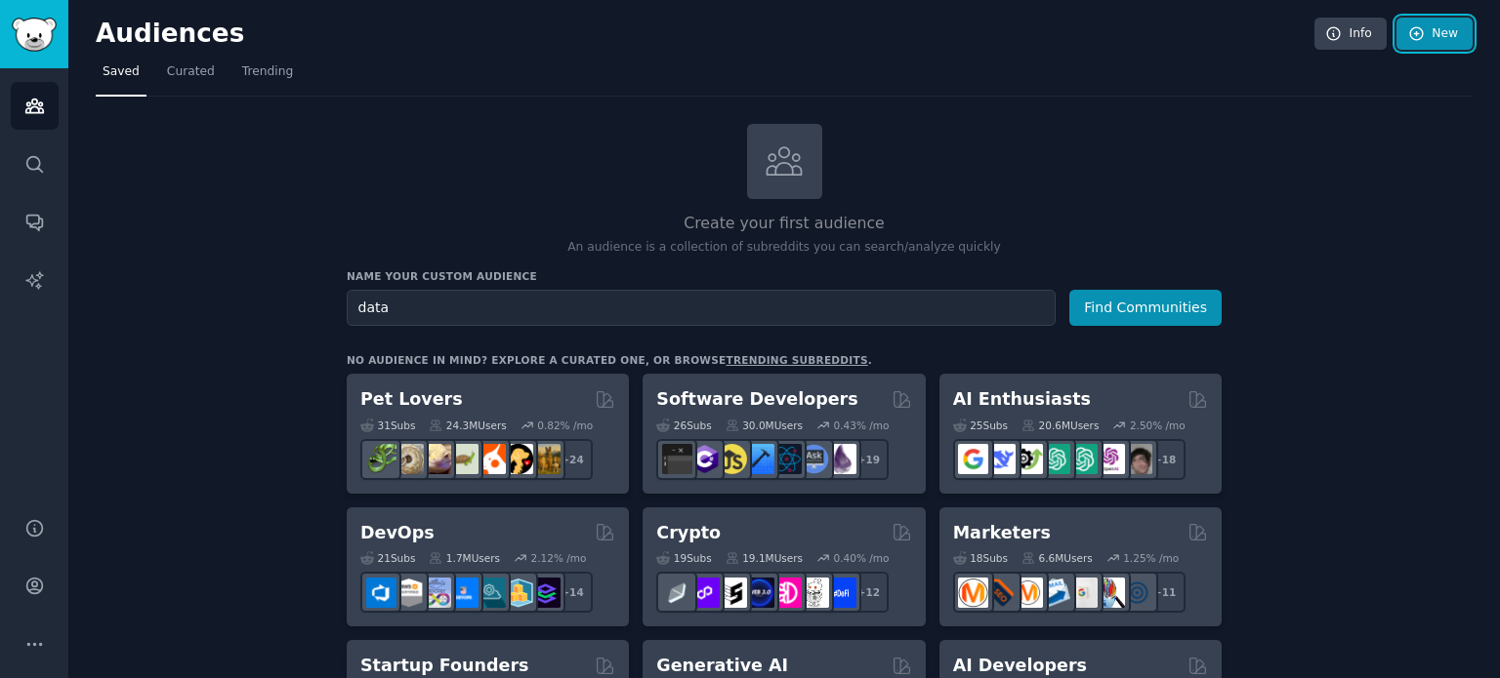
click at [1449, 21] on link "New" at bounding box center [1434, 34] width 76 height 33
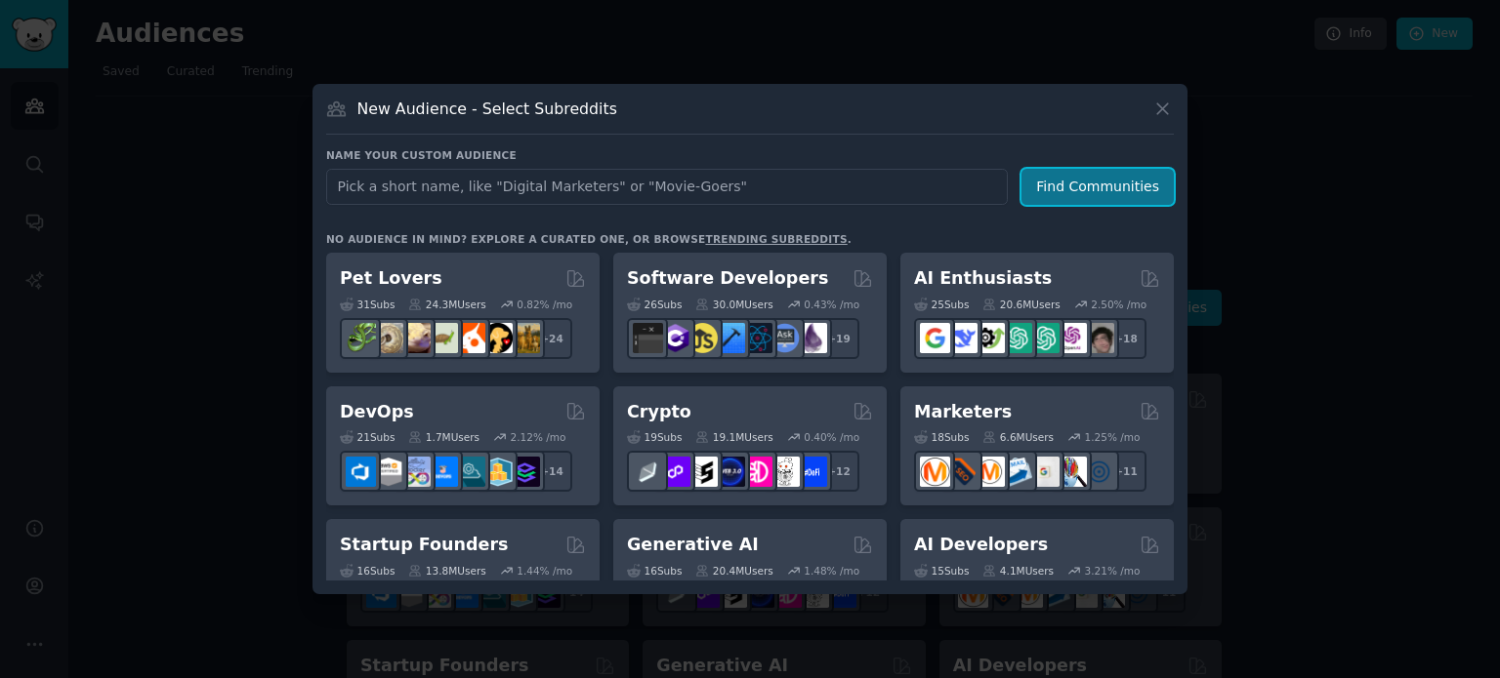
click at [1082, 183] on button "Find Communities" at bounding box center [1097, 187] width 152 height 36
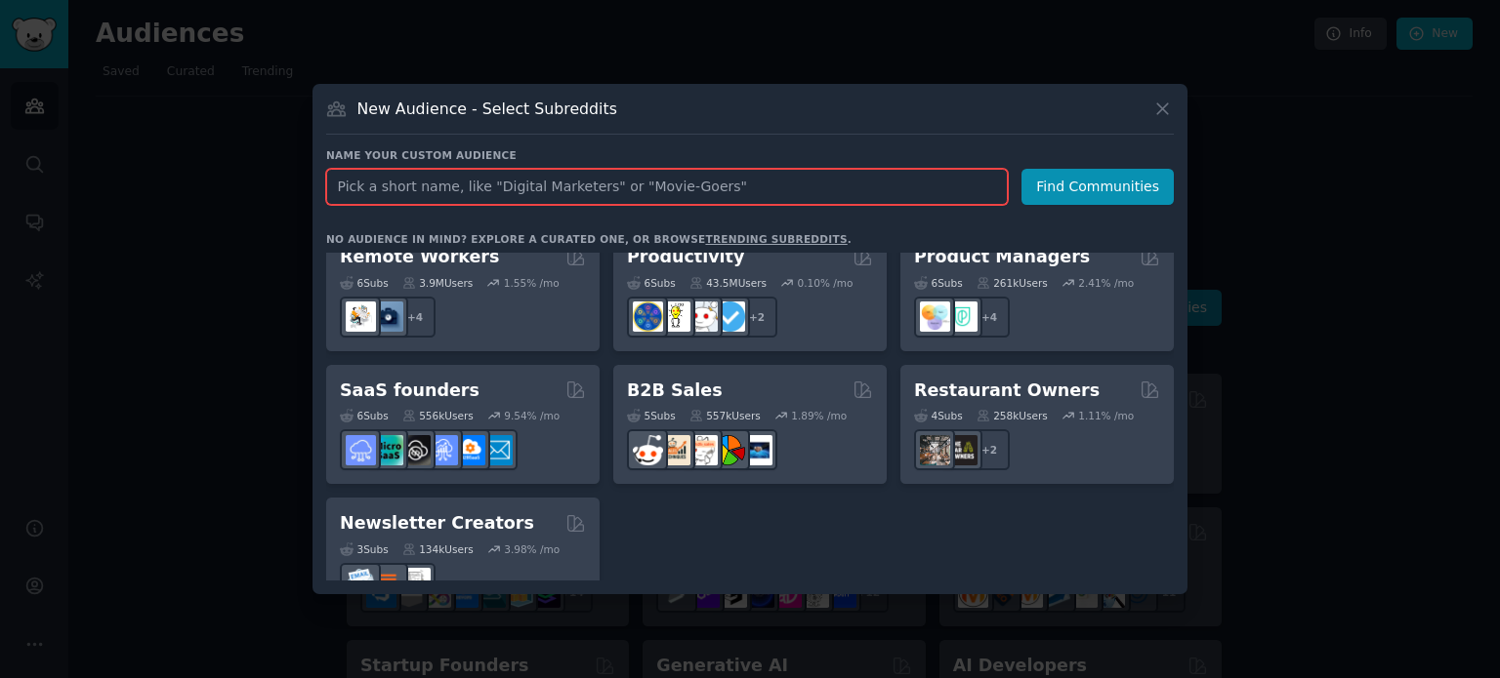
scroll to position [1510, 0]
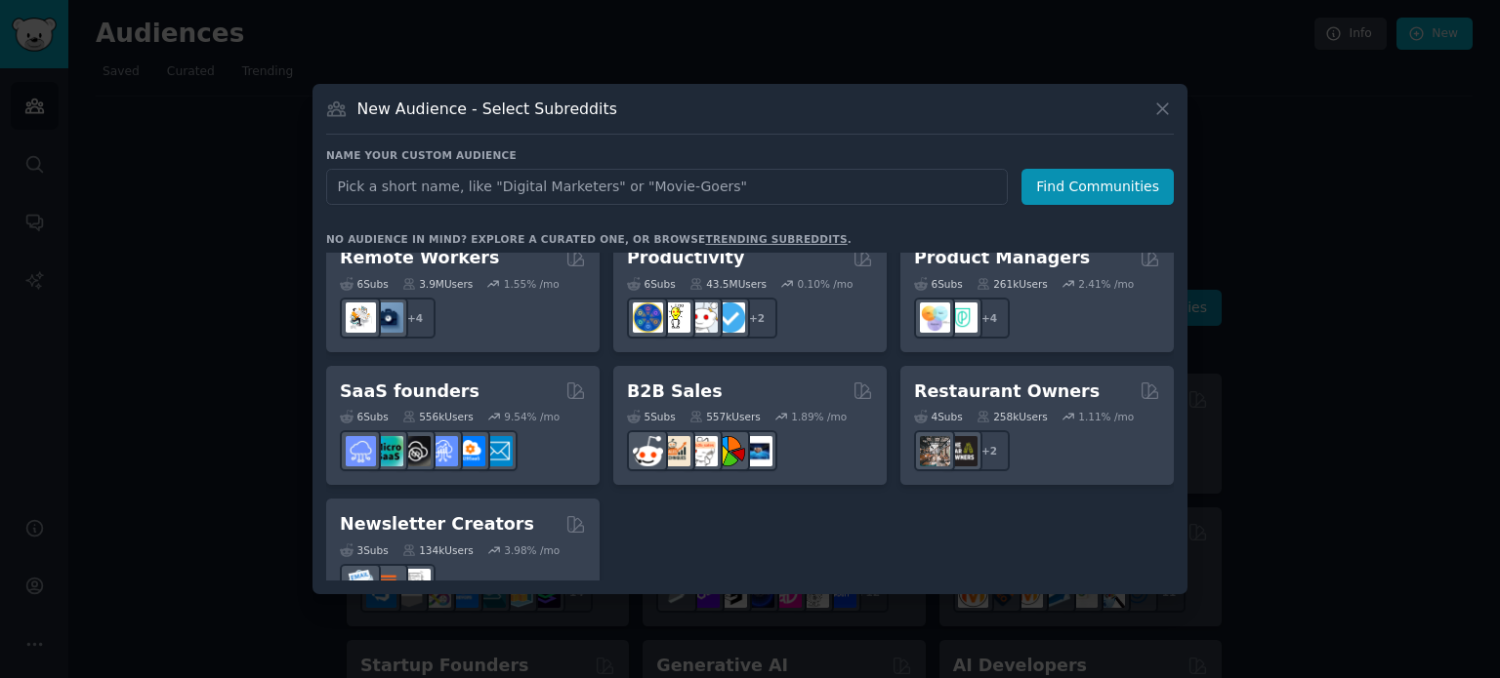
click at [313, 150] on div "New Audience - Select Subreddits Name your custom audience Audience Name Find C…" at bounding box center [749, 339] width 875 height 511
drag, startPoint x: 1151, startPoint y: 144, endPoint x: 1160, endPoint y: 111, distance: 33.4
click at [1160, 111] on div "New Audience - Select Subreddits Name your custom audience Audience Name Find C…" at bounding box center [749, 339] width 875 height 511
click at [1160, 111] on icon at bounding box center [1162, 108] width 11 height 11
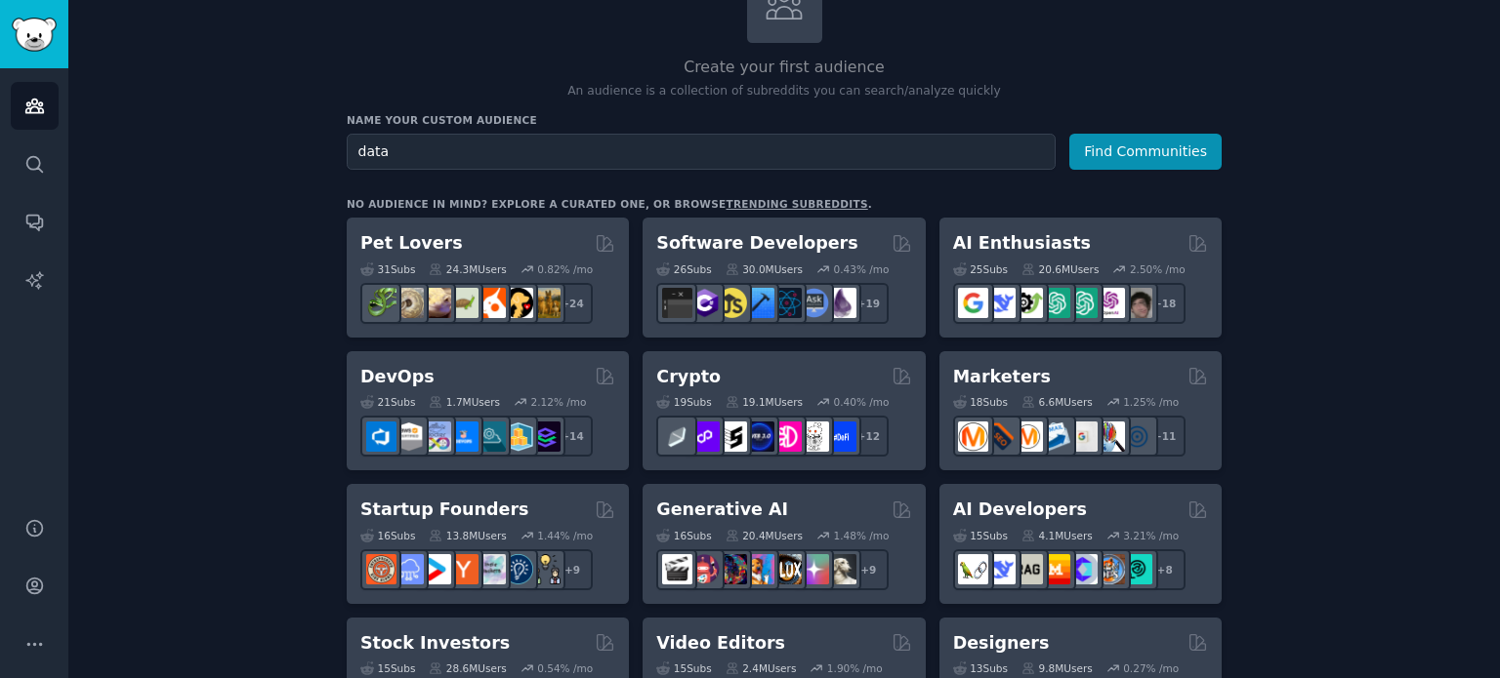
scroll to position [158, 0]
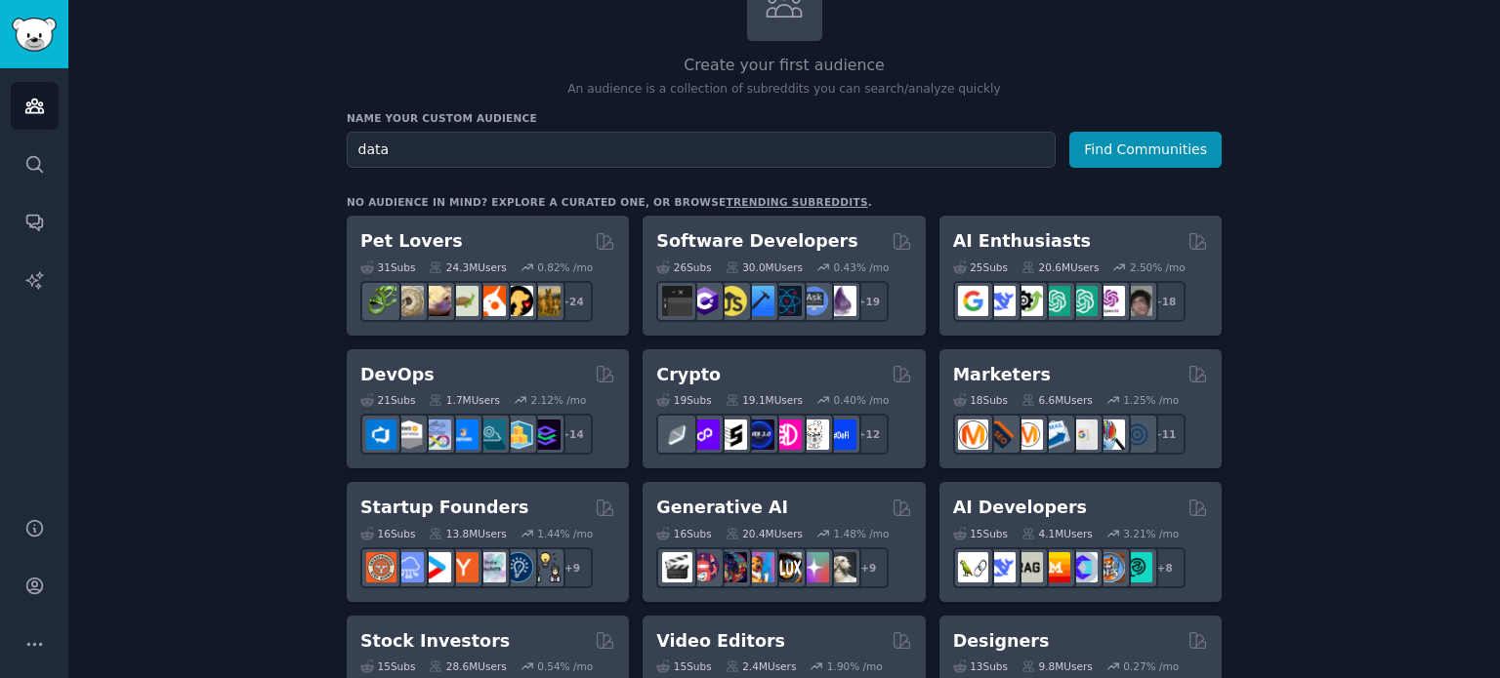
click at [754, 202] on link "trending subreddits" at bounding box center [796, 202] width 142 height 12
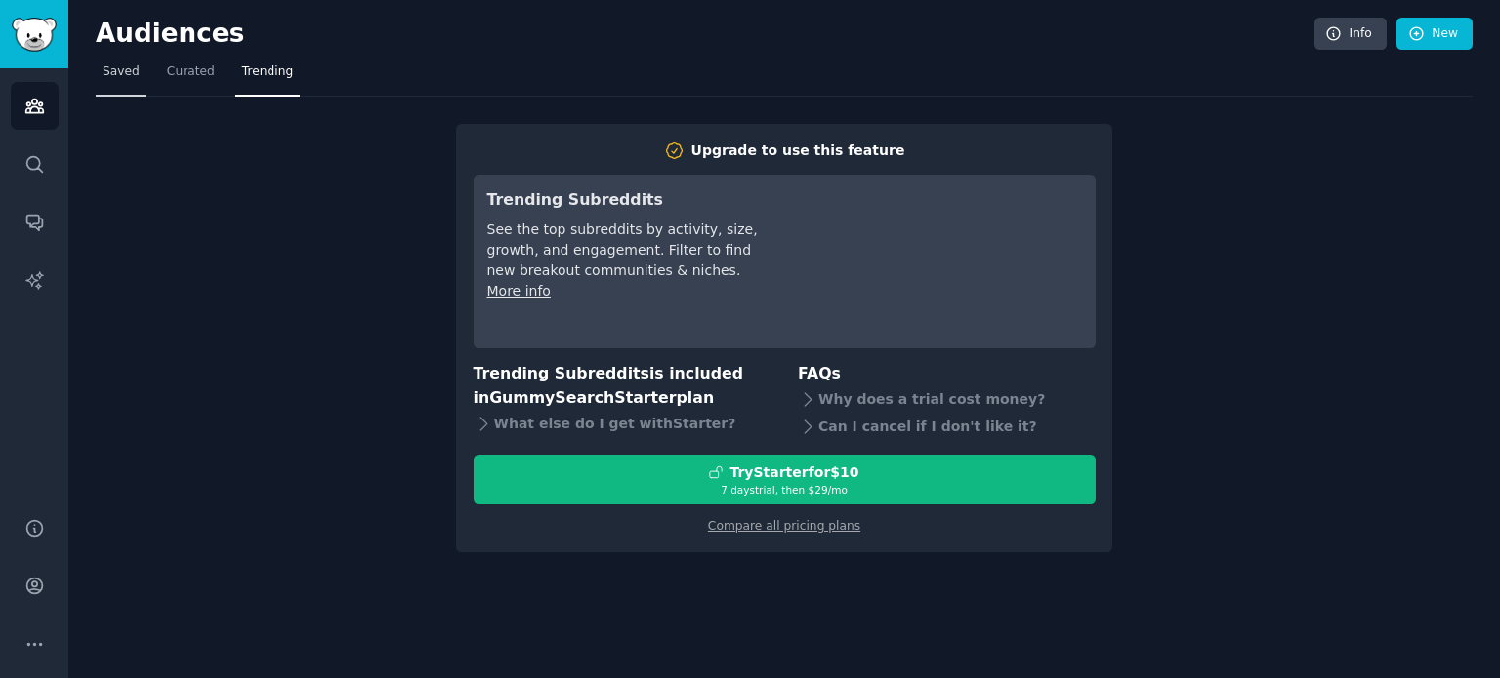
click at [140, 85] on link "Saved" at bounding box center [121, 77] width 51 height 40
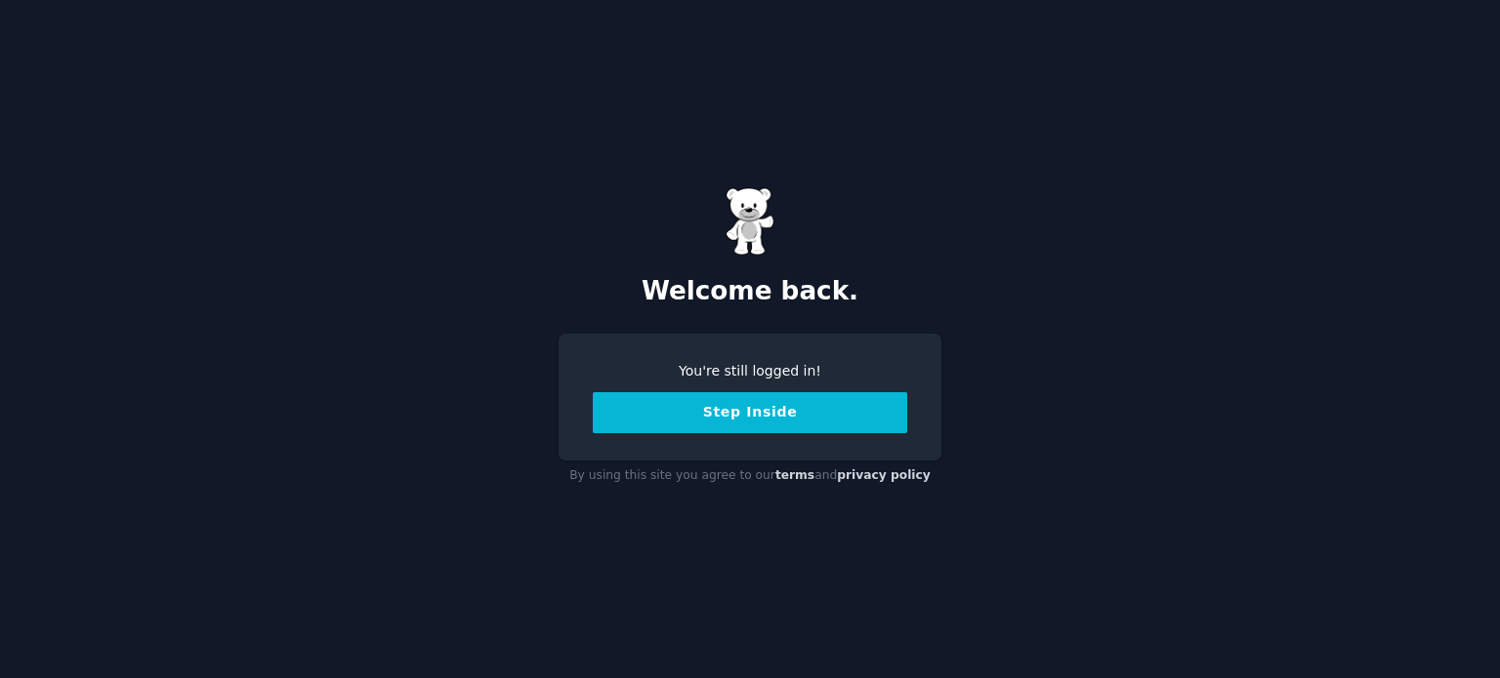
click at [695, 414] on button "Step Inside" at bounding box center [750, 412] width 314 height 41
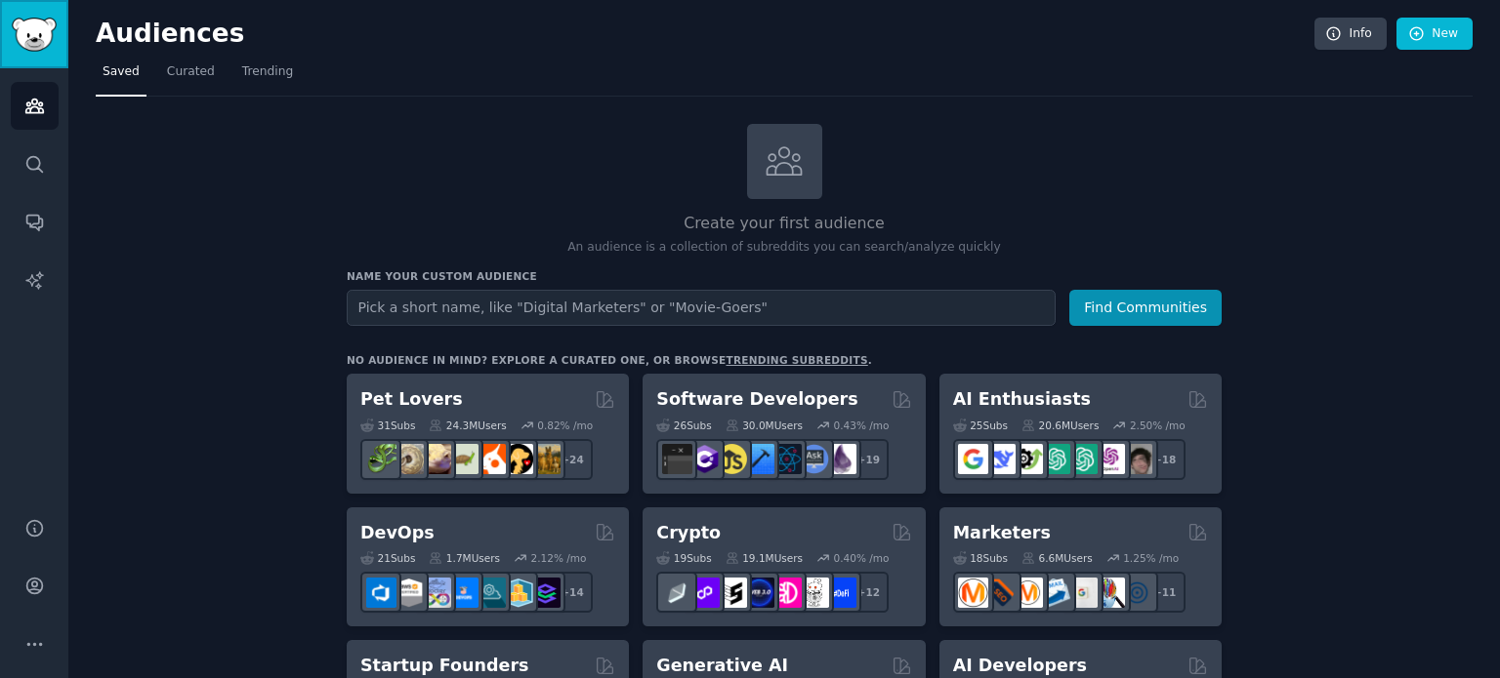
click at [51, 21] on img "Sidebar" at bounding box center [34, 35] width 45 height 34
click at [1325, 37] on icon at bounding box center [1334, 34] width 18 height 18
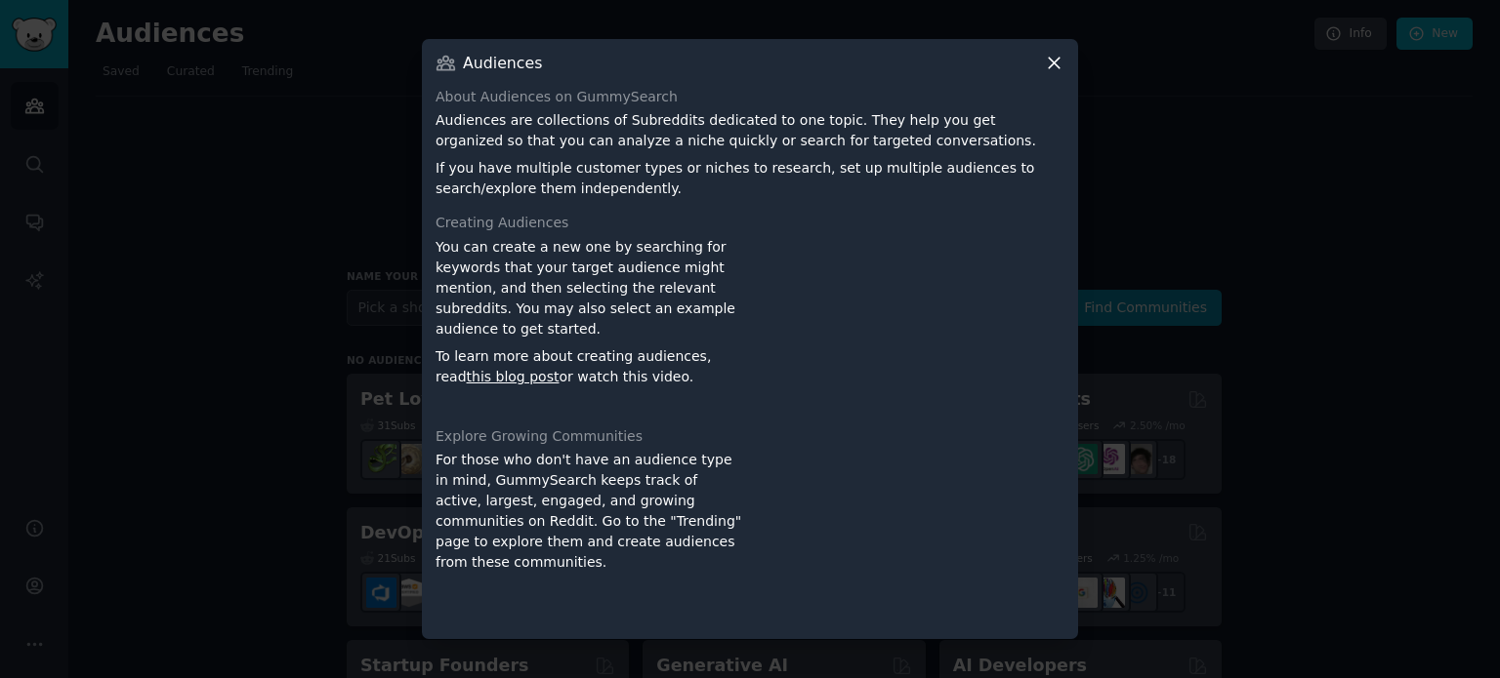
click at [1041, 61] on div "Audiences" at bounding box center [749, 63] width 629 height 21
click at [1052, 62] on icon at bounding box center [1053, 63] width 11 height 11
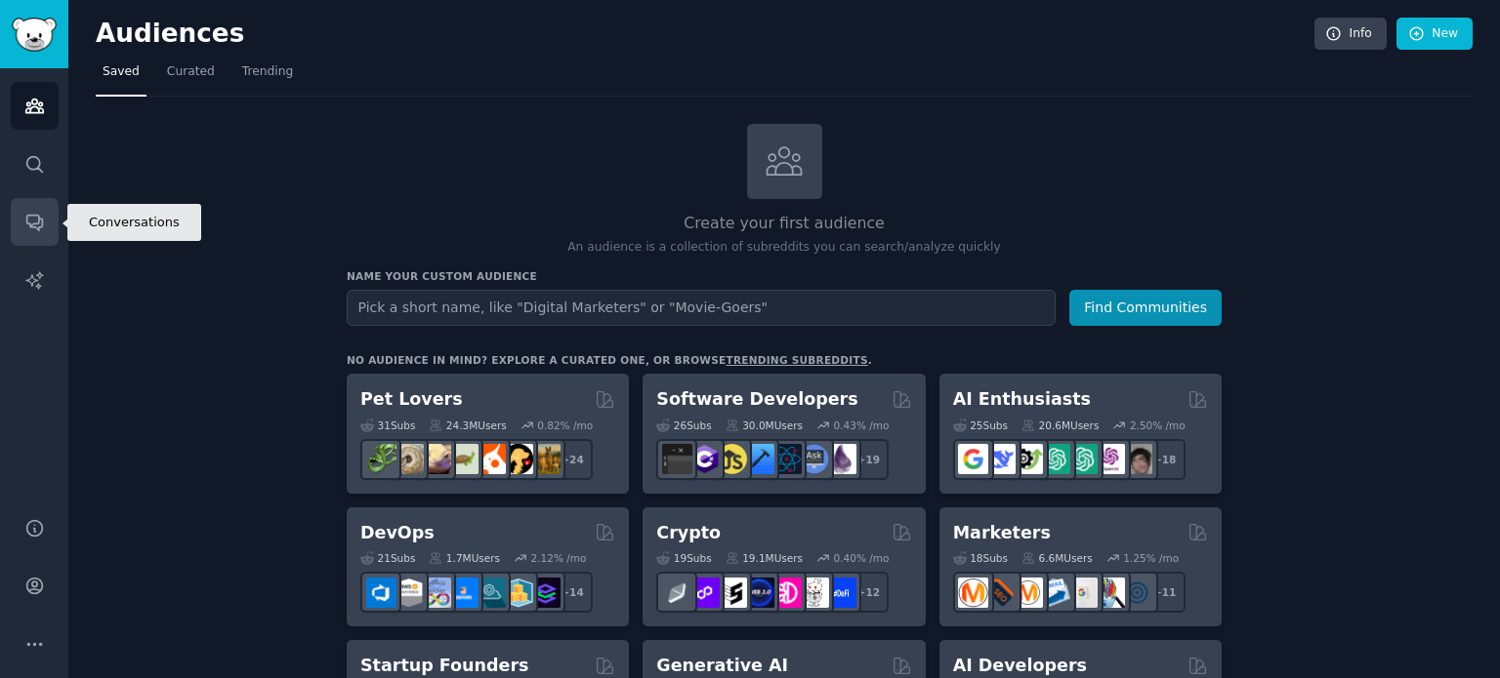
click at [34, 217] on icon "Sidebar" at bounding box center [34, 222] width 21 height 21
